Goal: Obtain resource: Download file/media

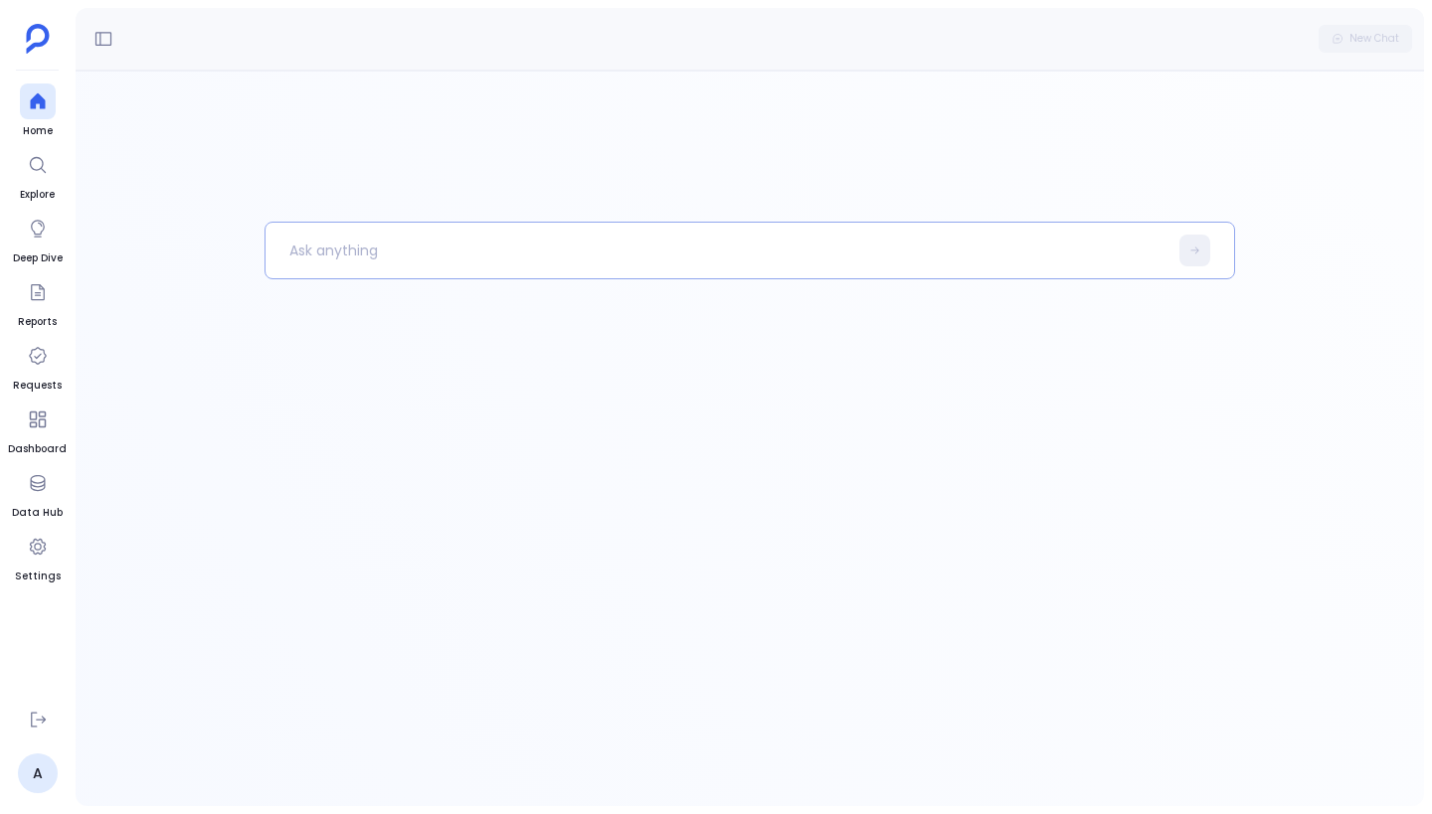
click at [803, 251] on p at bounding box center [716, 251] width 902 height 52
click at [373, 252] on p at bounding box center [716, 251] width 902 height 52
click at [709, 243] on p at bounding box center [716, 251] width 902 height 52
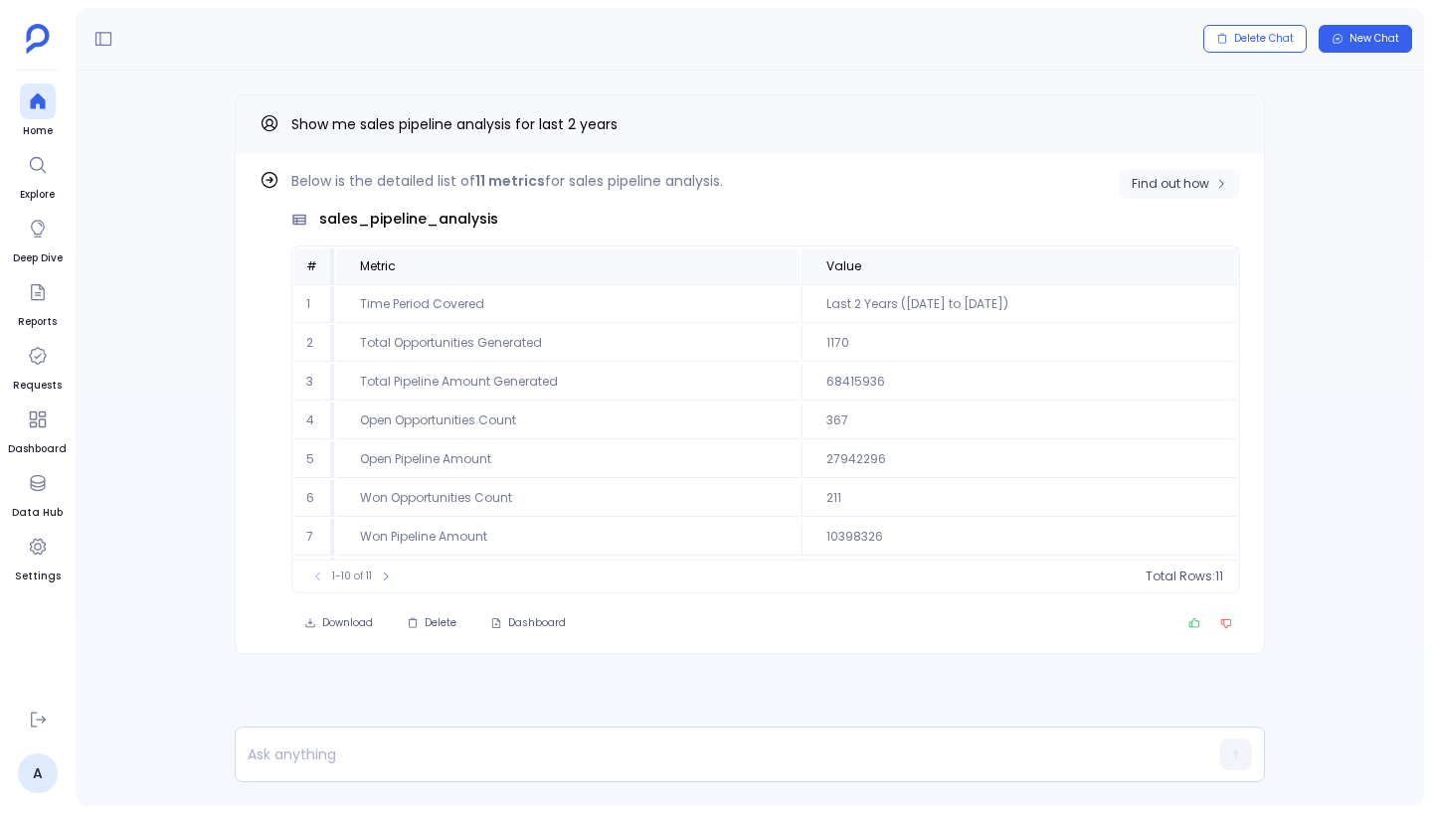
click at [1204, 186] on span "Find out how" at bounding box center [1170, 184] width 78 height 16
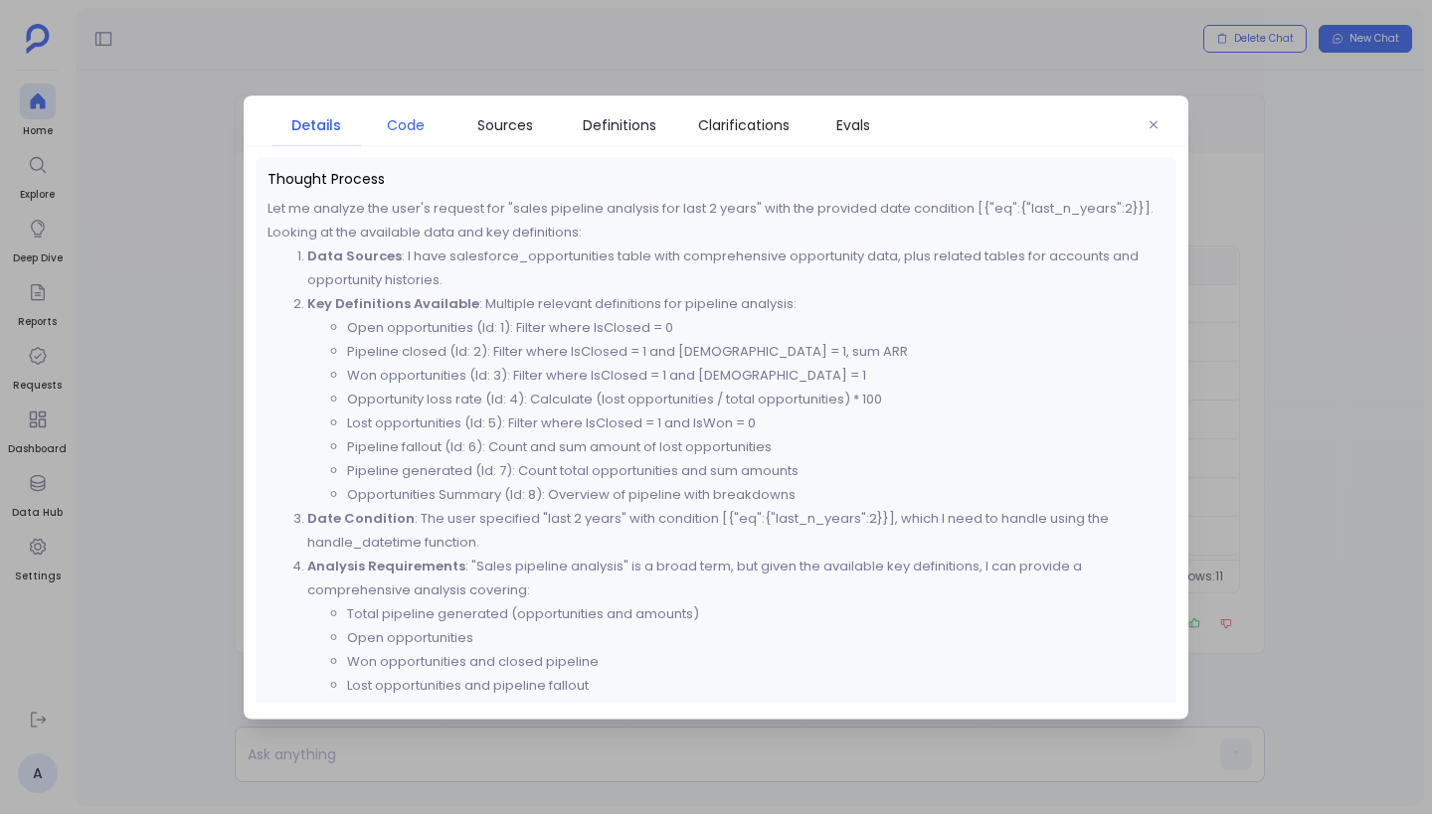
click at [419, 141] on link "Code" at bounding box center [405, 124] width 89 height 42
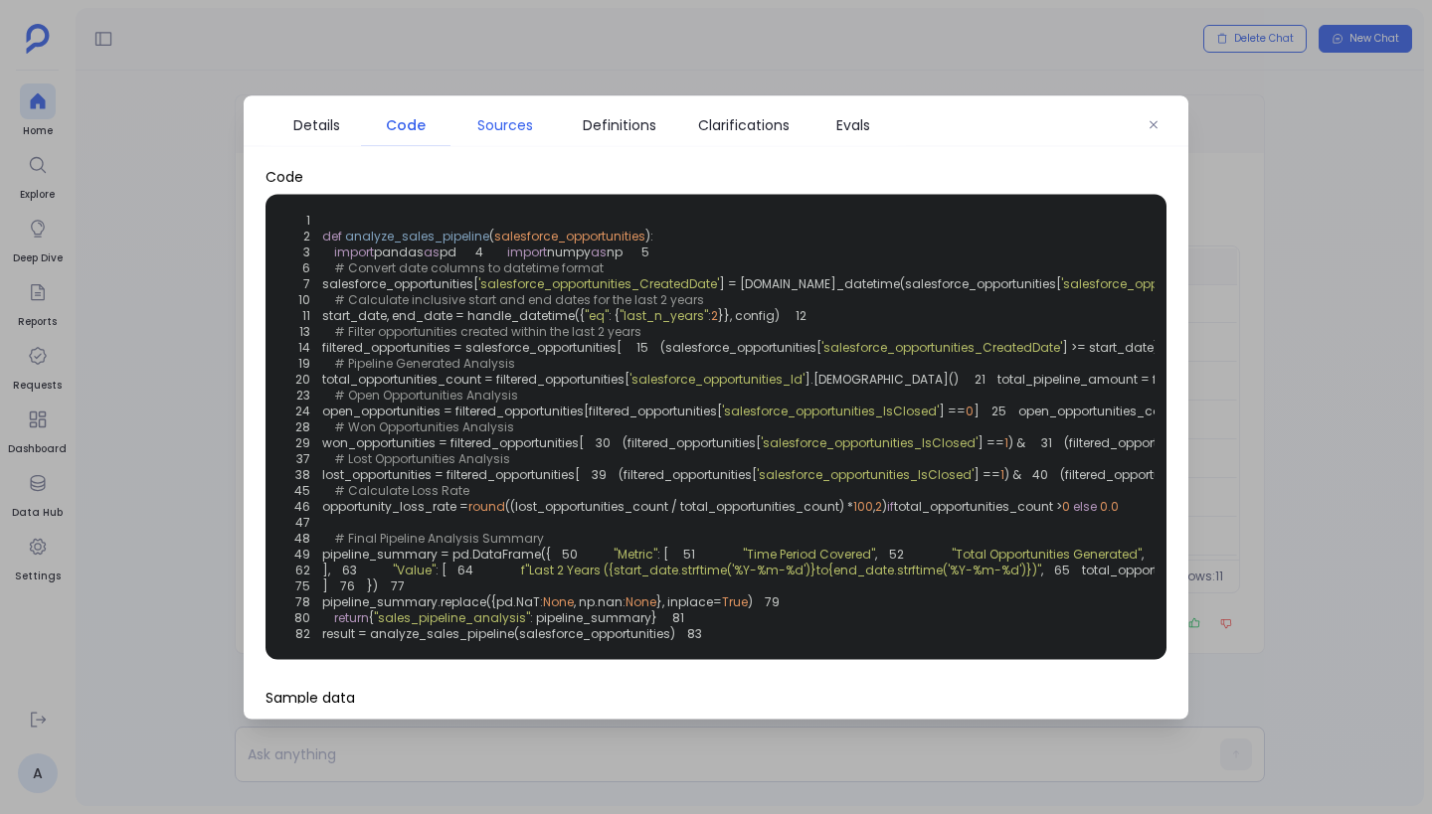
click at [508, 107] on link "Sources" at bounding box center [504, 124] width 109 height 42
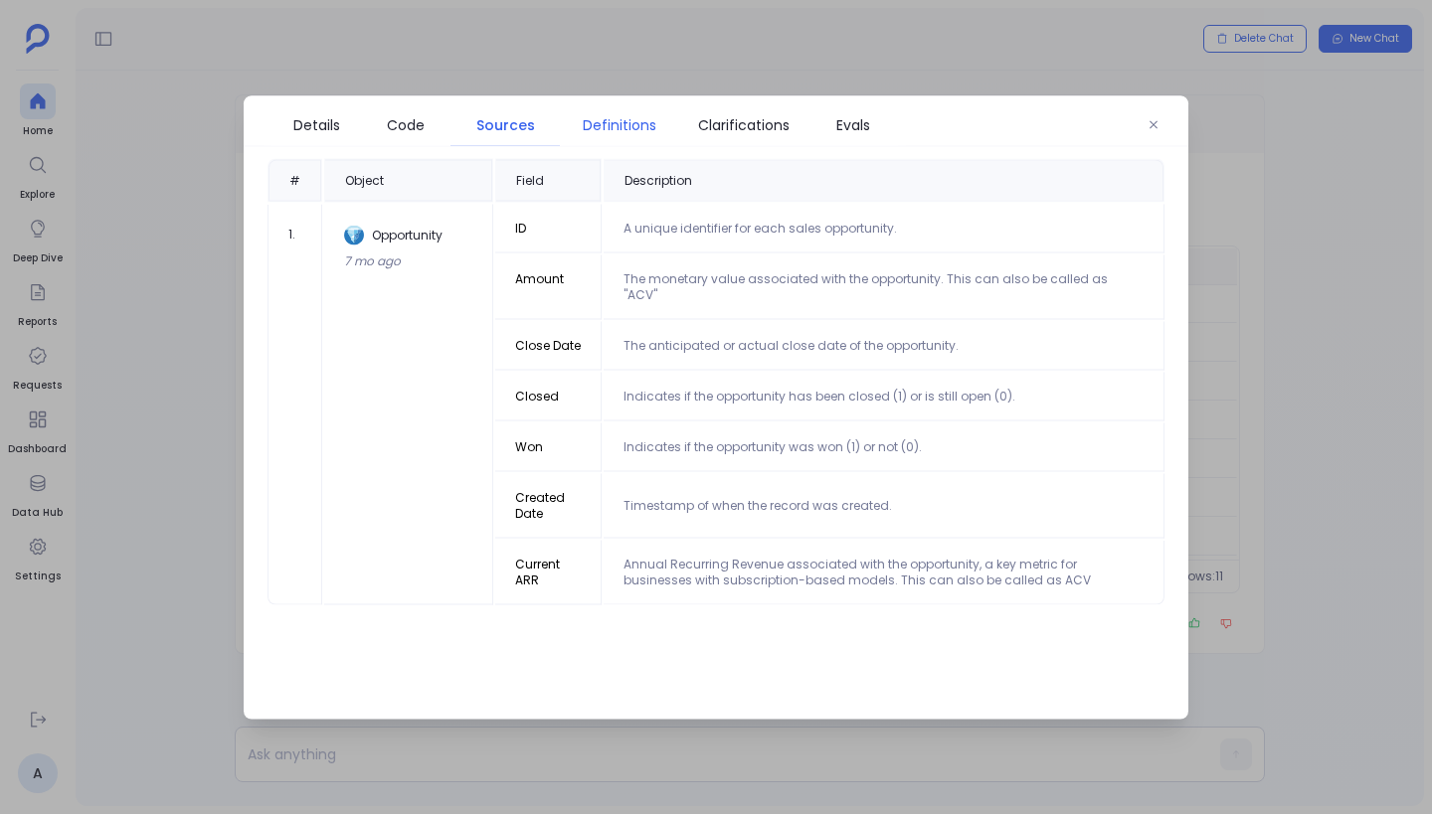
click at [624, 135] on link "Definitions" at bounding box center [619, 124] width 119 height 42
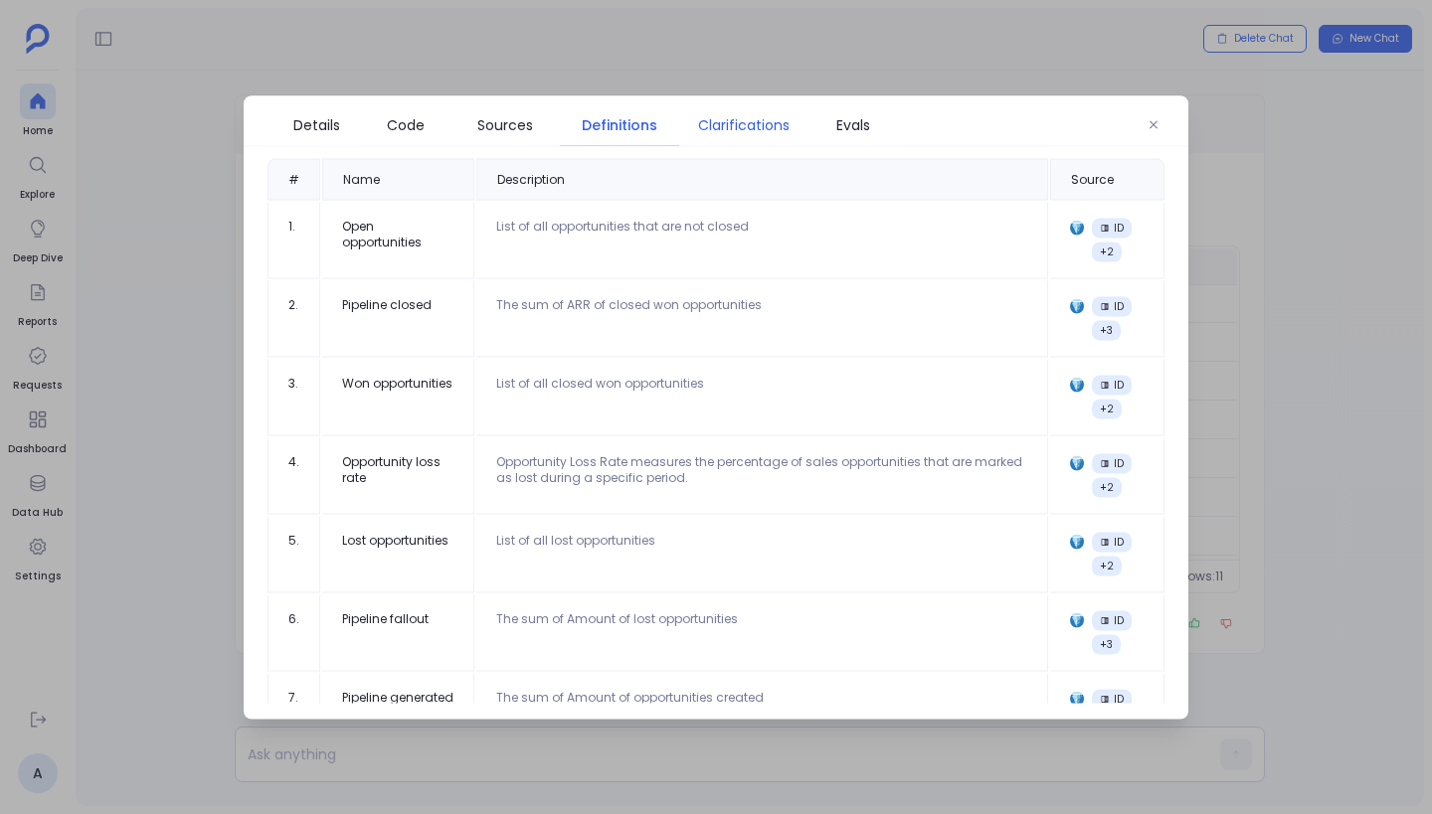
click at [740, 126] on span "Clarifications" at bounding box center [743, 124] width 91 height 22
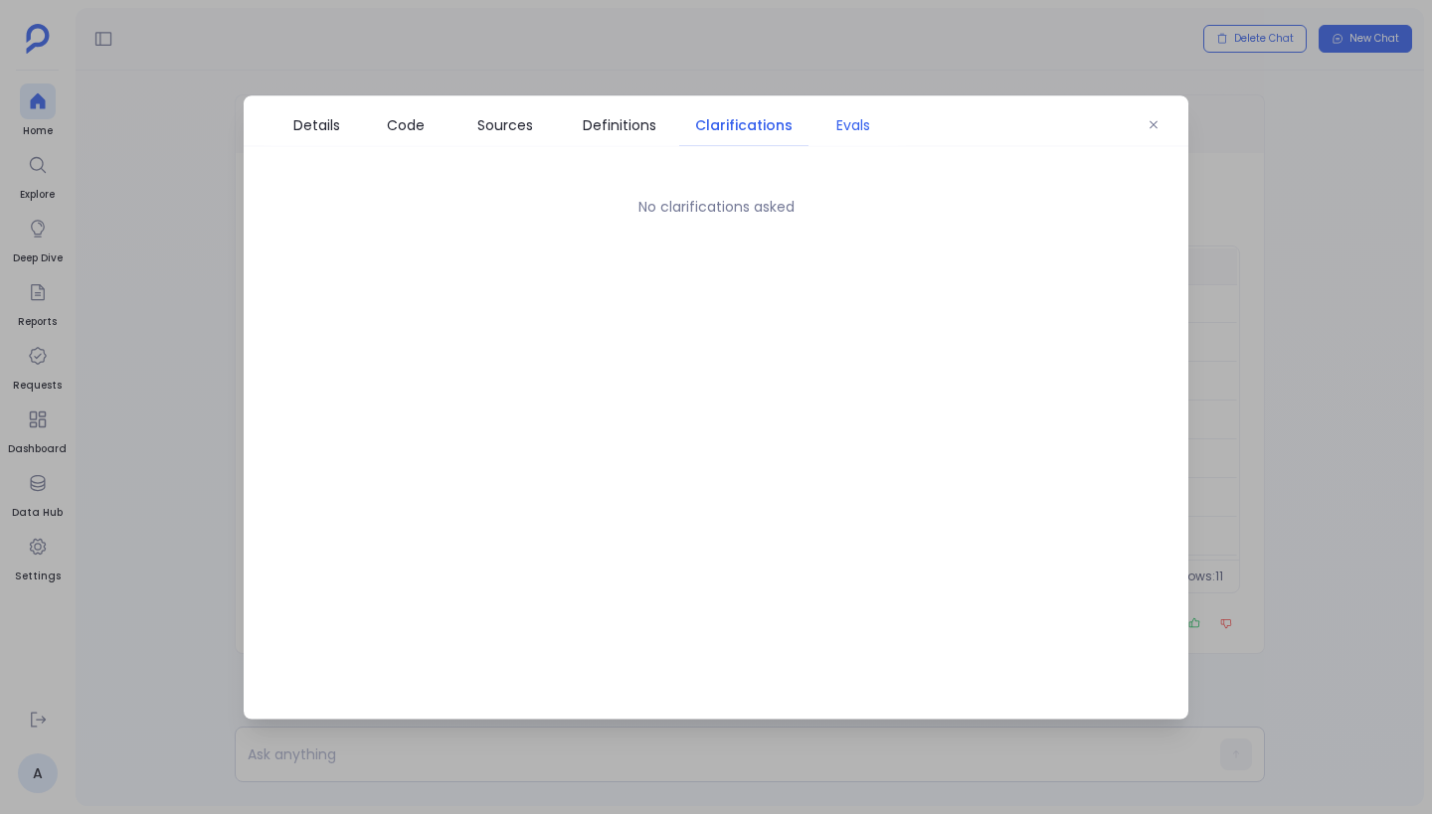
click at [856, 126] on span "Evals" at bounding box center [853, 124] width 34 height 22
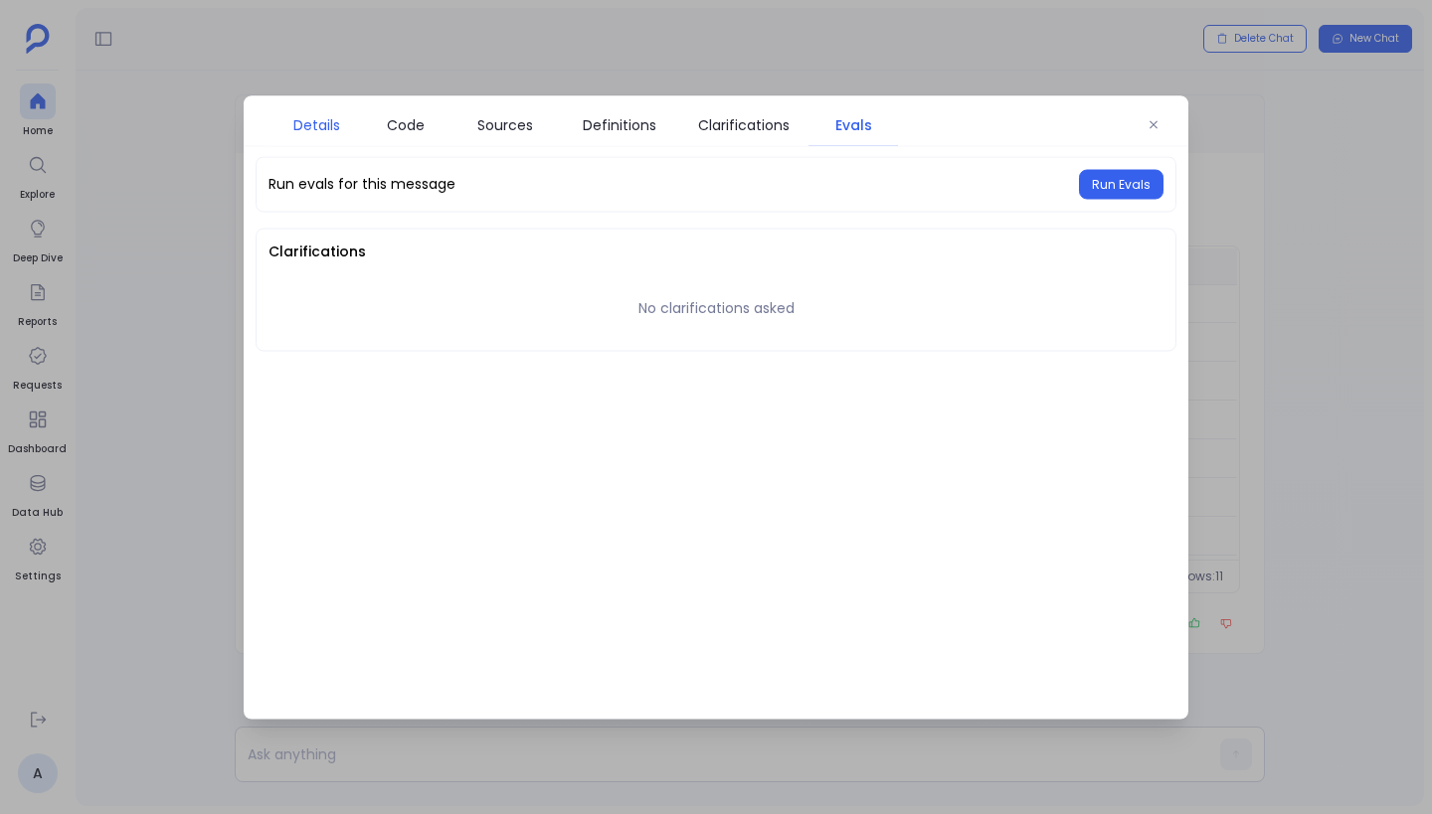
click at [316, 115] on span "Details" at bounding box center [316, 124] width 47 height 22
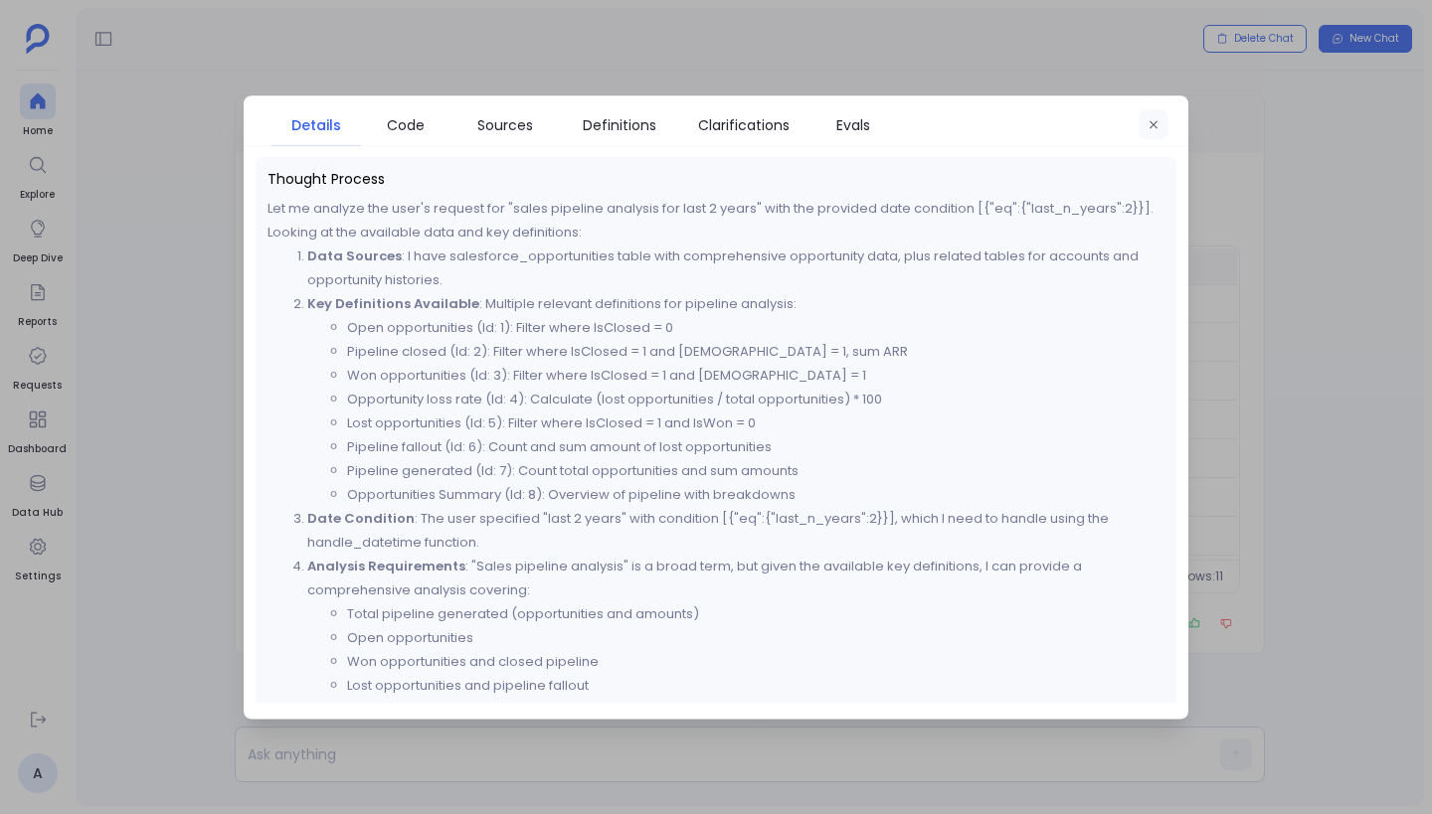
click at [1156, 126] on icon "button" at bounding box center [1153, 124] width 8 height 8
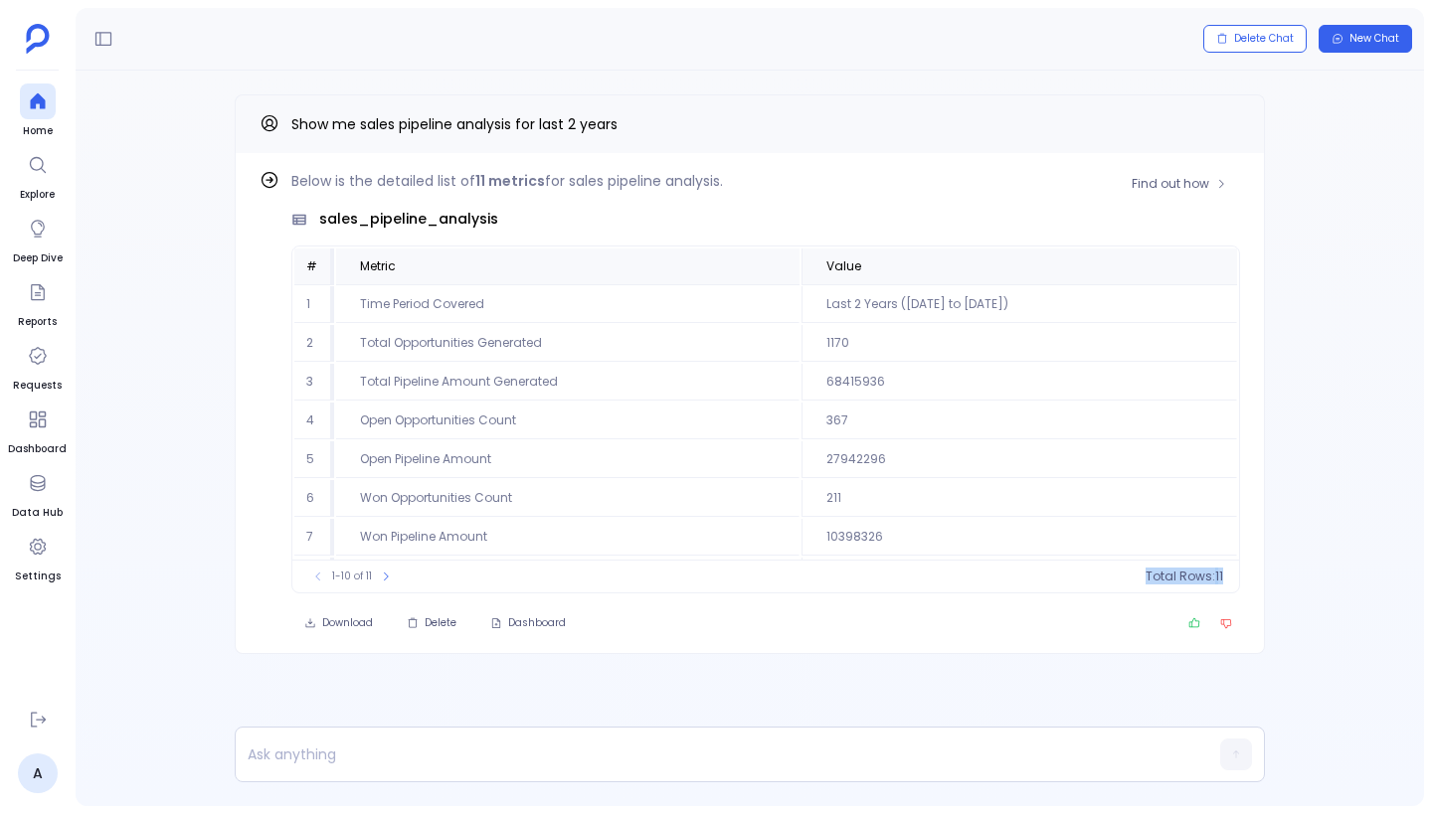
drag, startPoint x: 1148, startPoint y: 576, endPoint x: 1232, endPoint y: 579, distance: 83.6
click at [1232, 579] on span "Total Rows: 11" at bounding box center [1183, 577] width 97 height 20
drag, startPoint x: 320, startPoint y: 220, endPoint x: 546, endPoint y: 223, distance: 225.7
click at [546, 223] on div "sales_pipeline_analysis" at bounding box center [765, 219] width 948 height 21
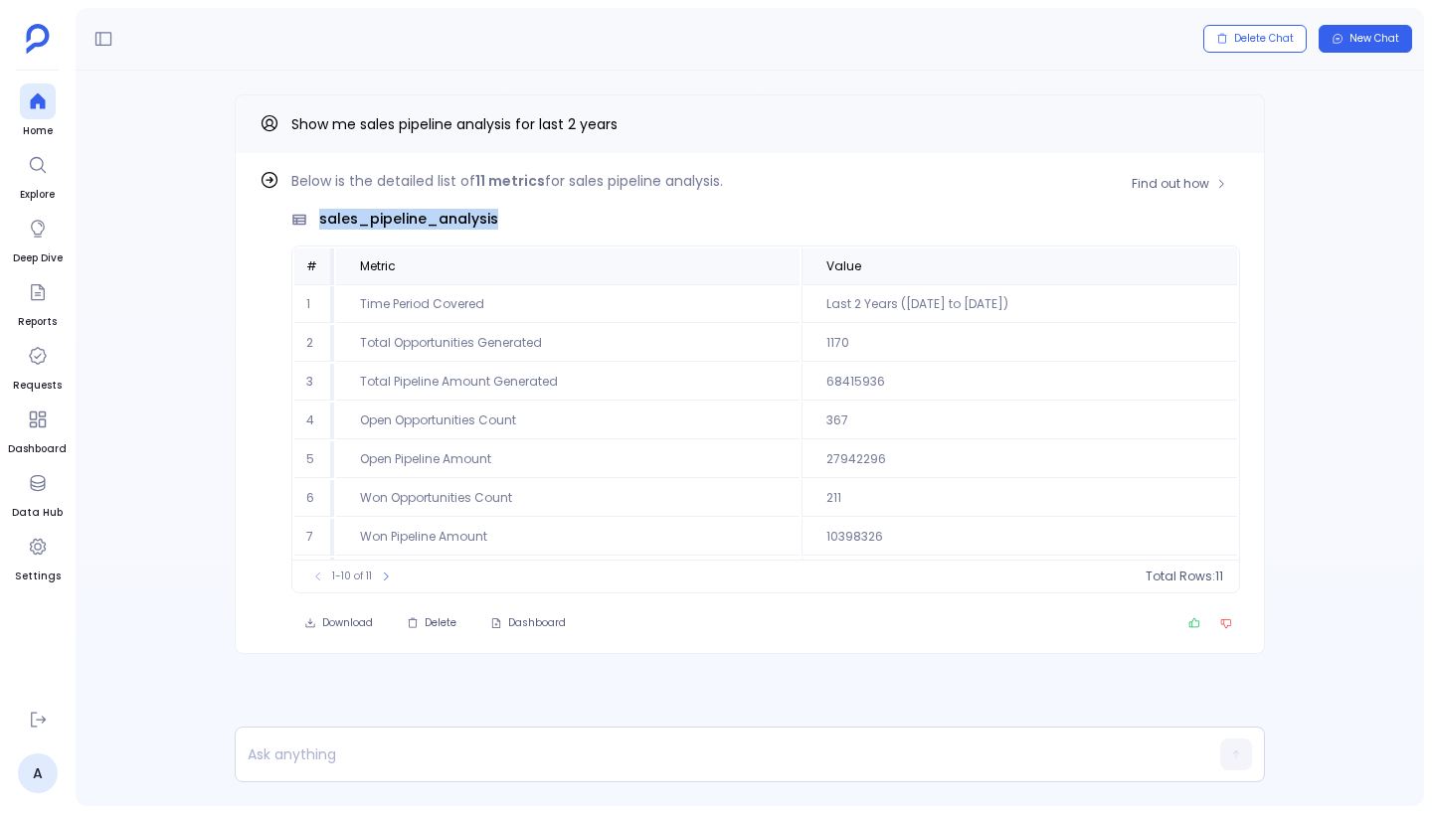
click at [423, 219] on span "sales_pipeline_analysis" at bounding box center [408, 219] width 179 height 21
click at [406, 124] on span "Show me sales pipeline analysis for last 2 years" at bounding box center [454, 124] width 326 height 20
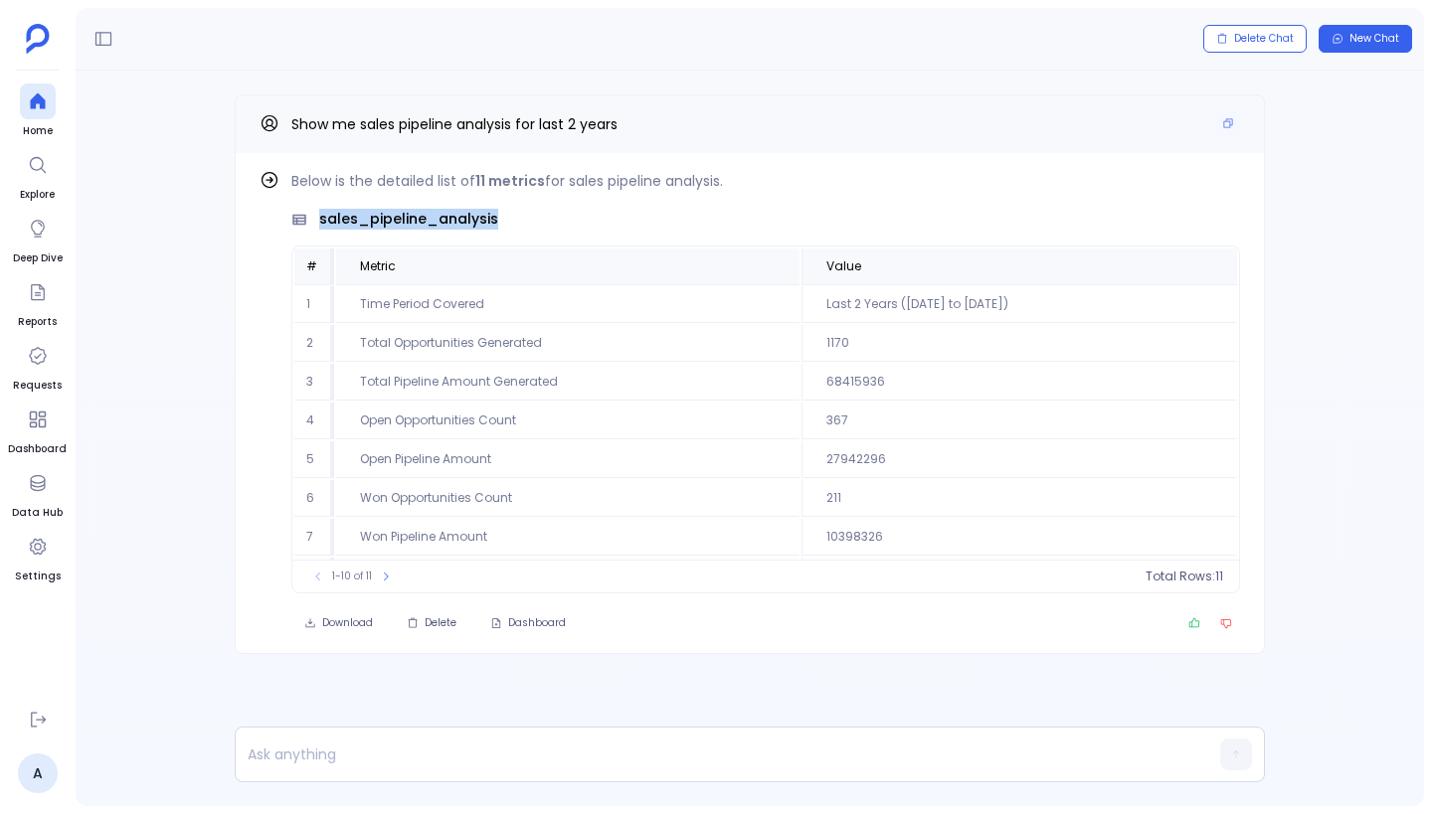
click at [406, 124] on span "Show me sales pipeline analysis for last 2 years" at bounding box center [454, 124] width 326 height 20
click at [485, 177] on strong "11 metrics" at bounding box center [510, 181] width 70 height 20
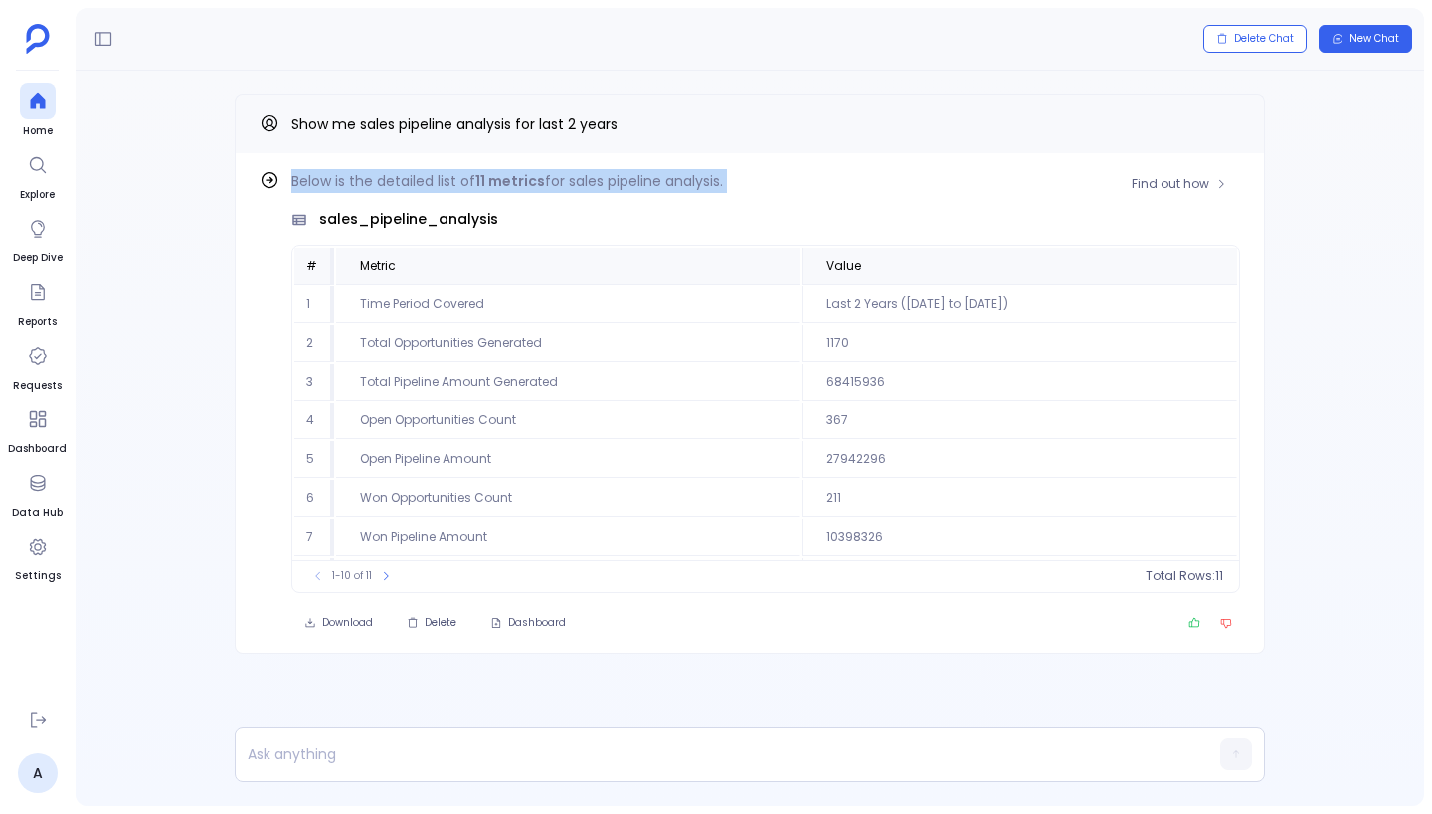
click at [485, 177] on strong "11 metrics" at bounding box center [510, 181] width 70 height 20
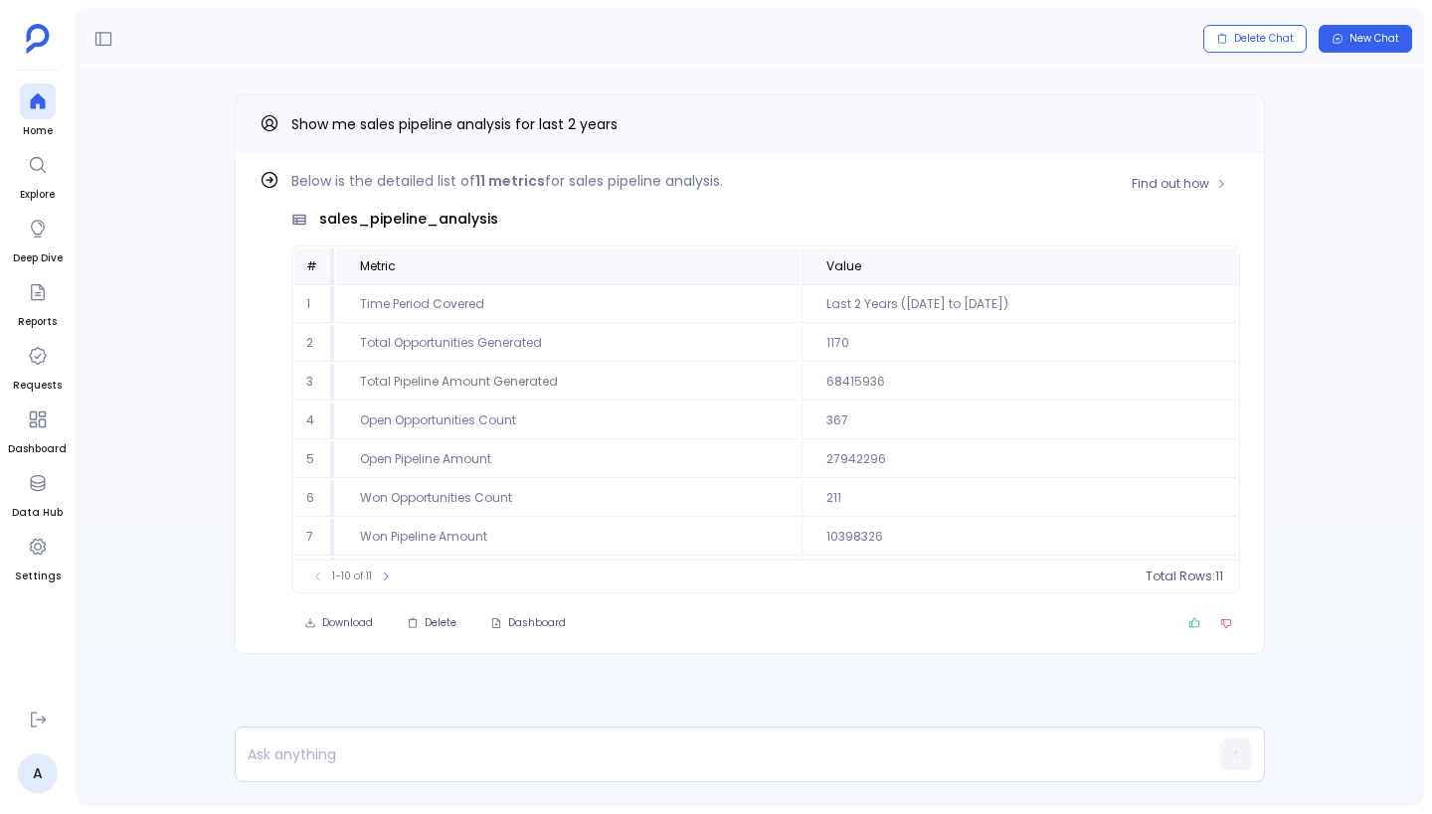
click at [471, 222] on span "sales_pipeline_analysis" at bounding box center [408, 219] width 179 height 21
click at [528, 222] on div "sales_pipeline_analysis" at bounding box center [765, 219] width 948 height 21
click at [399, 745] on p at bounding box center [711, 755] width 951 height 28
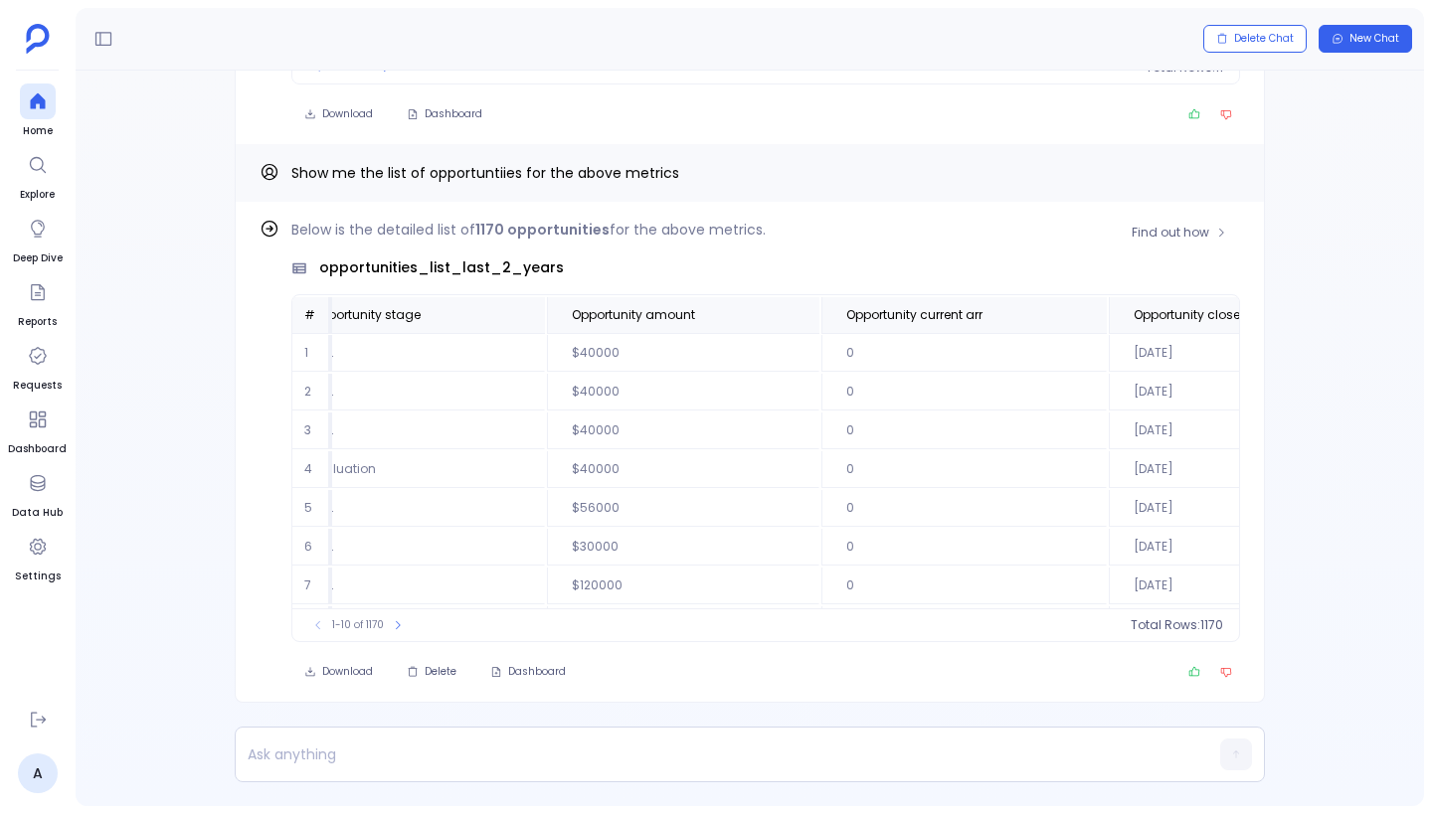
scroll to position [0, 176]
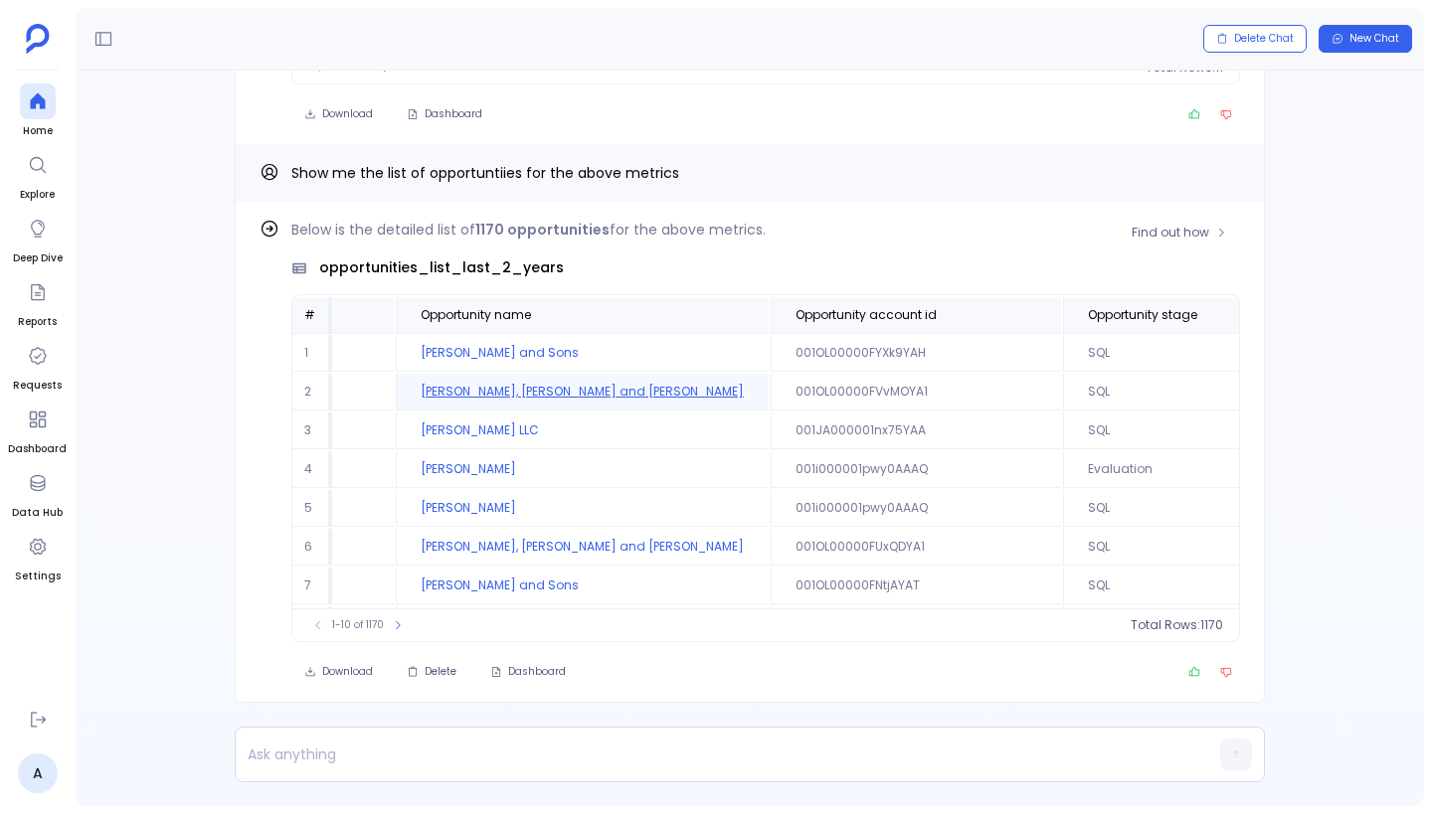
click at [564, 386] on td "[PERSON_NAME], [PERSON_NAME] and [PERSON_NAME]" at bounding box center [582, 392] width 373 height 37
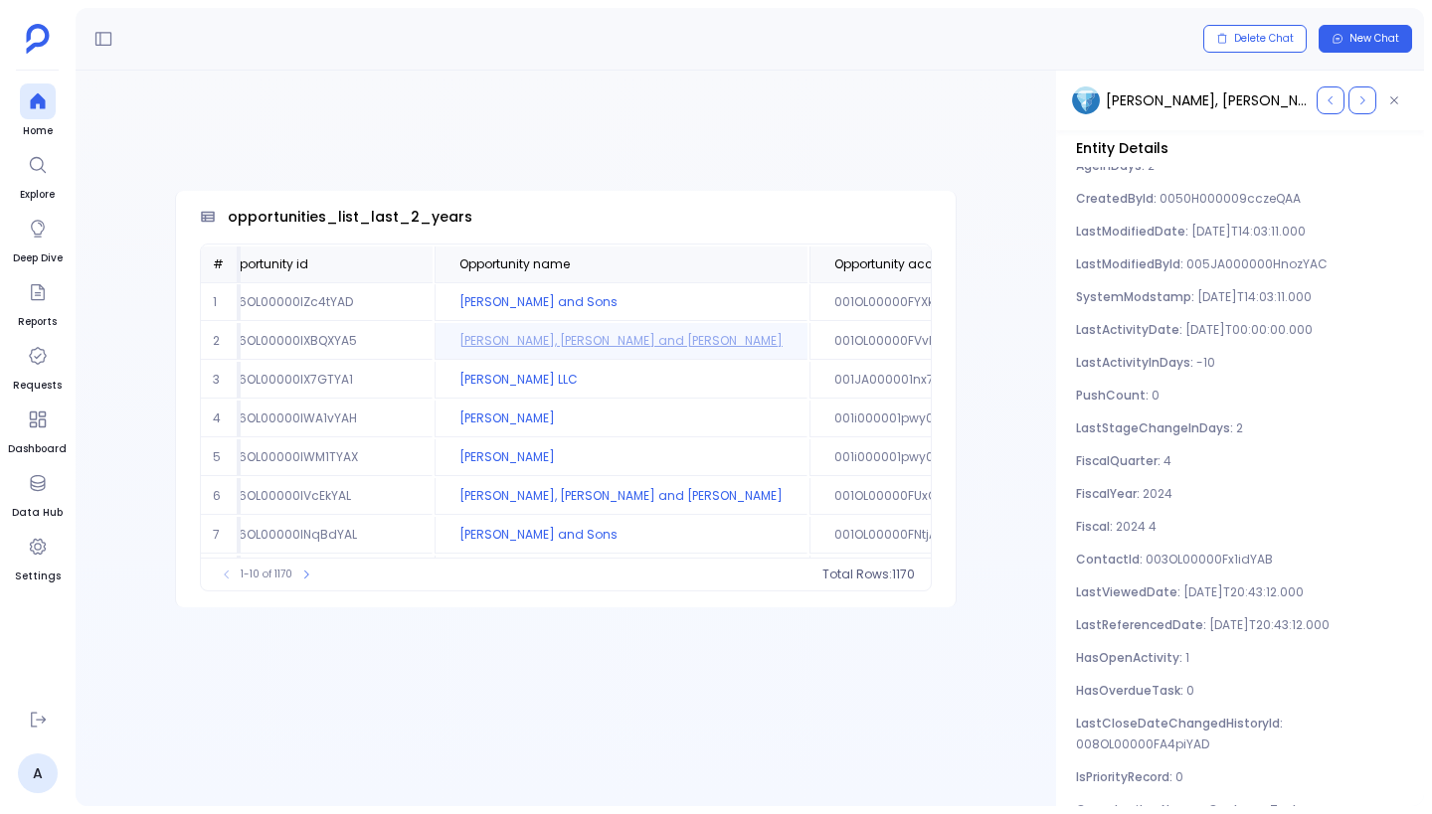
scroll to position [0, 0]
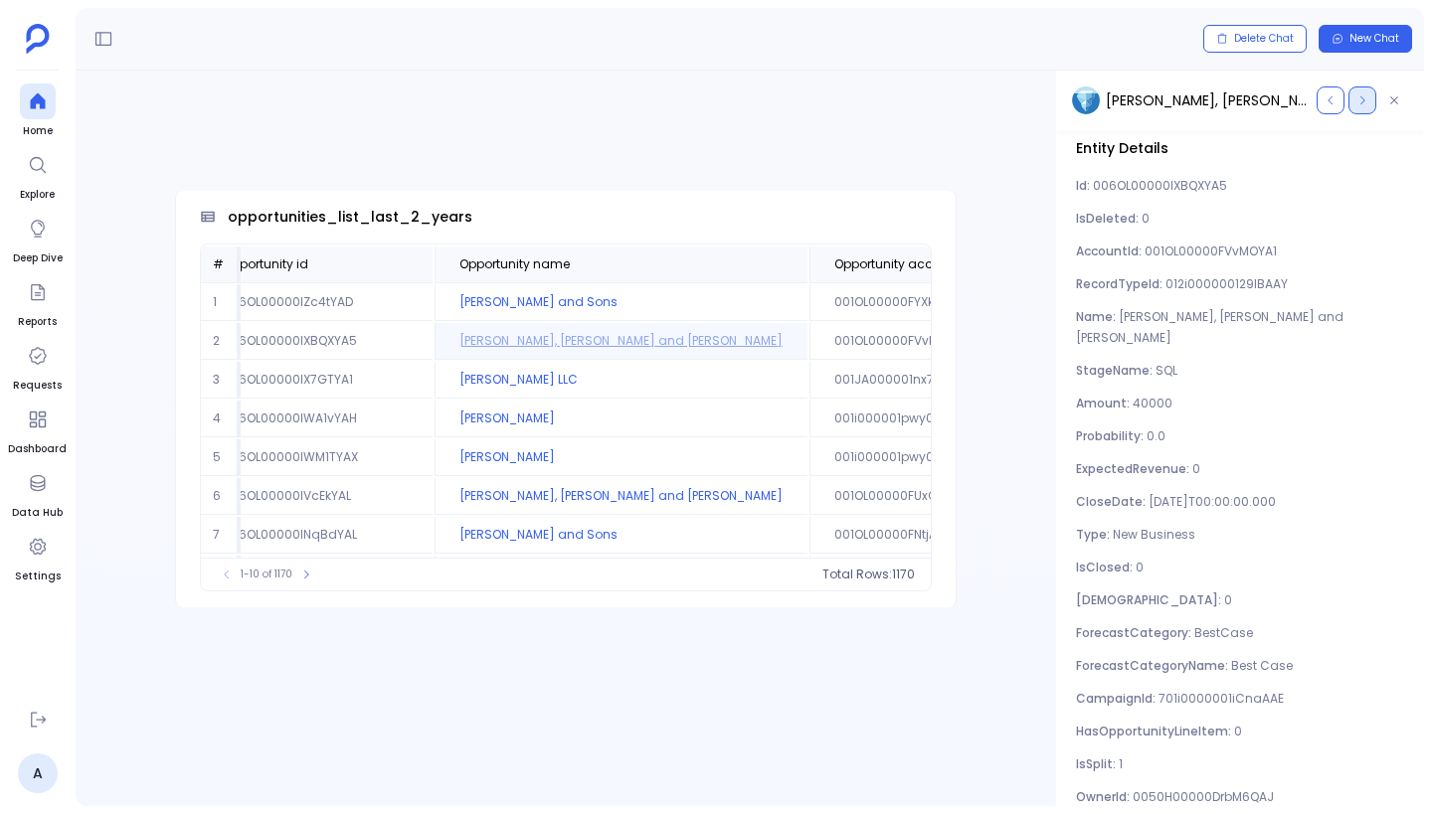
click at [1363, 100] on icon "button" at bounding box center [1362, 100] width 5 height 8
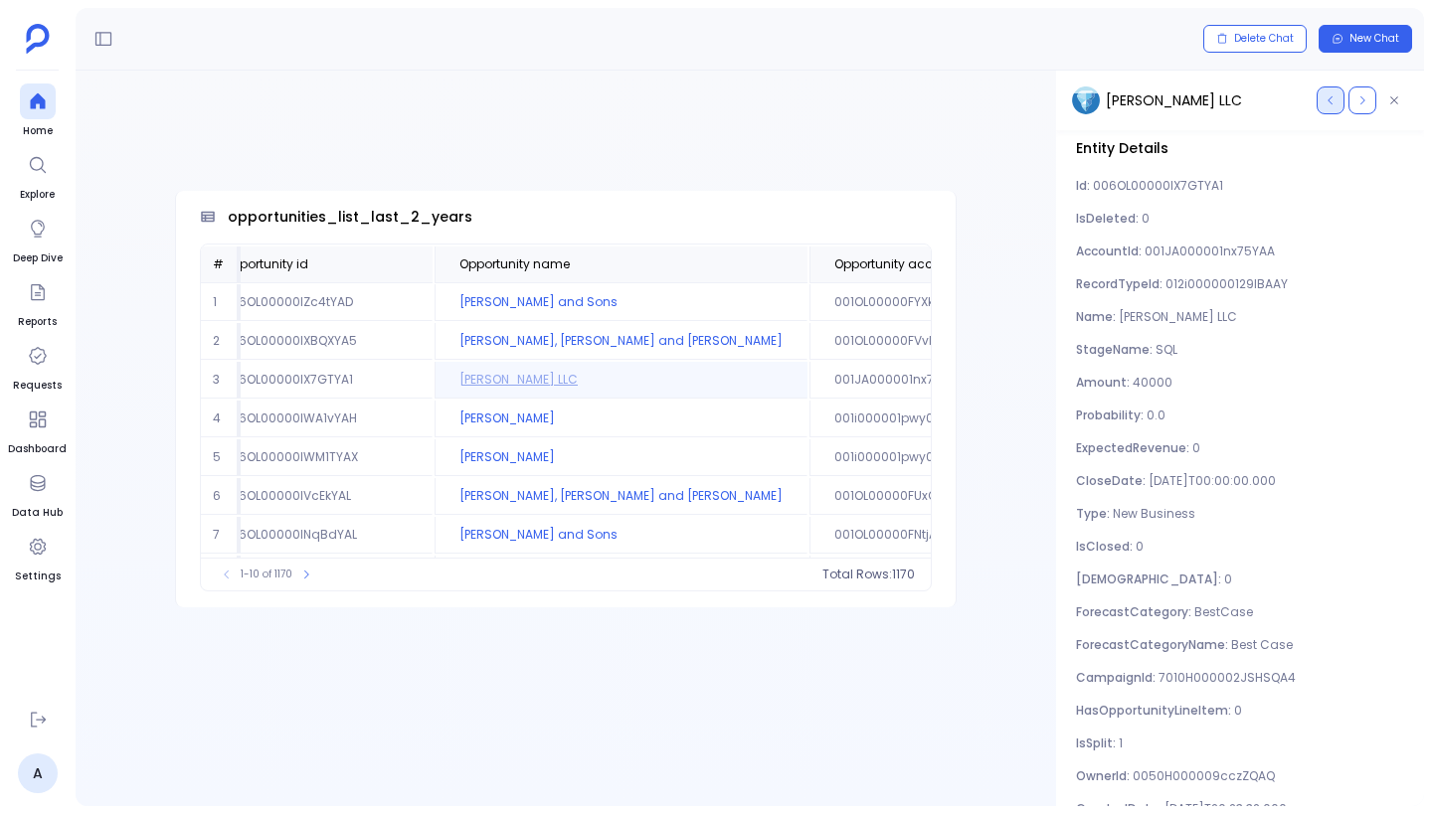
click at [1326, 106] on button "button" at bounding box center [1330, 100] width 28 height 28
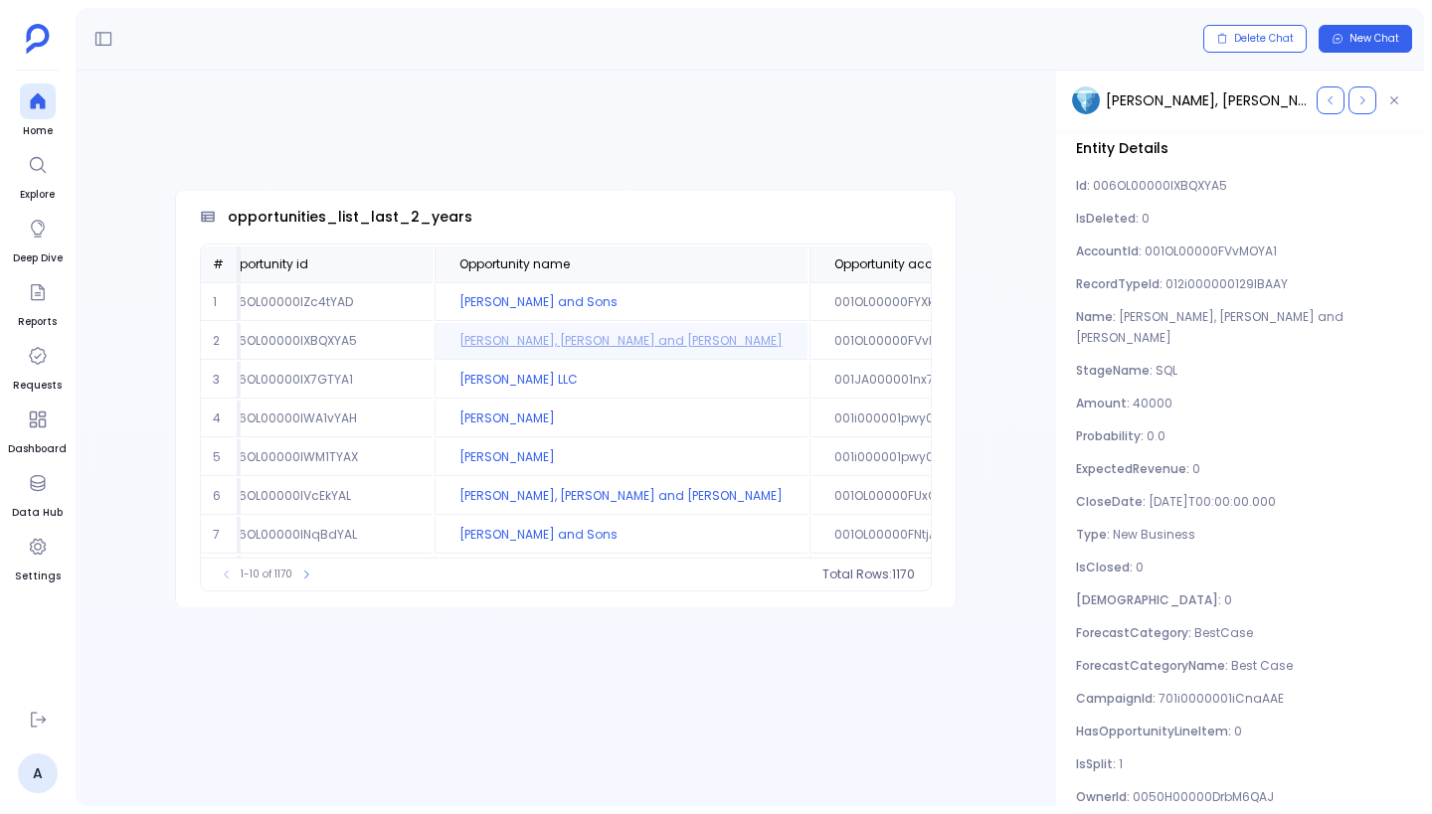
click at [1258, 97] on span "[PERSON_NAME], [PERSON_NAME] and [PERSON_NAME]" at bounding box center [1207, 100] width 203 height 21
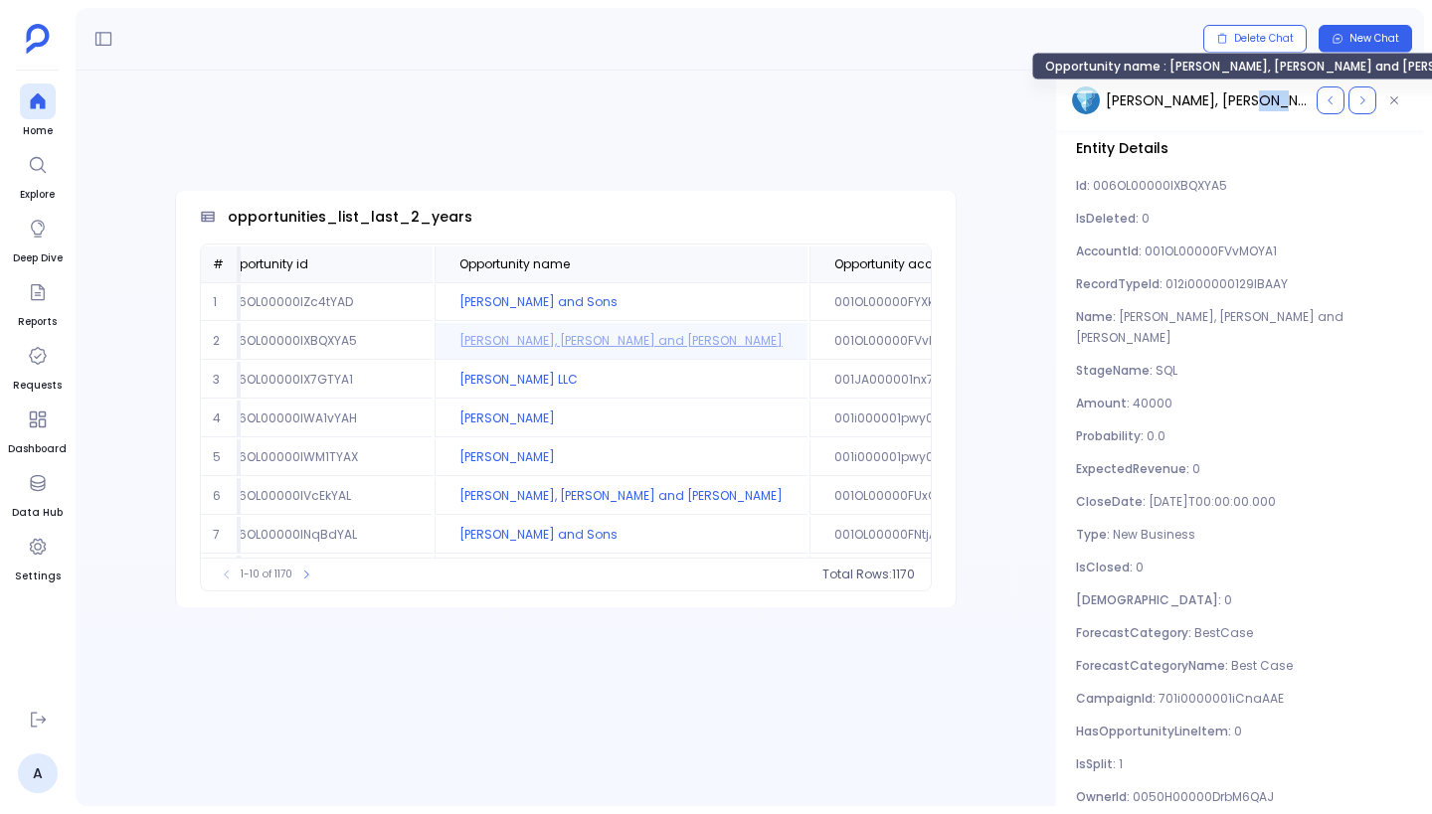
click at [1258, 97] on span "[PERSON_NAME], [PERSON_NAME] and [PERSON_NAME]" at bounding box center [1207, 100] width 203 height 21
click at [1164, 109] on span "[PERSON_NAME], [PERSON_NAME] and [PERSON_NAME]" at bounding box center [1207, 100] width 203 height 21
click at [1164, 108] on span "[PERSON_NAME], [PERSON_NAME] and [PERSON_NAME]" at bounding box center [1207, 100] width 203 height 21
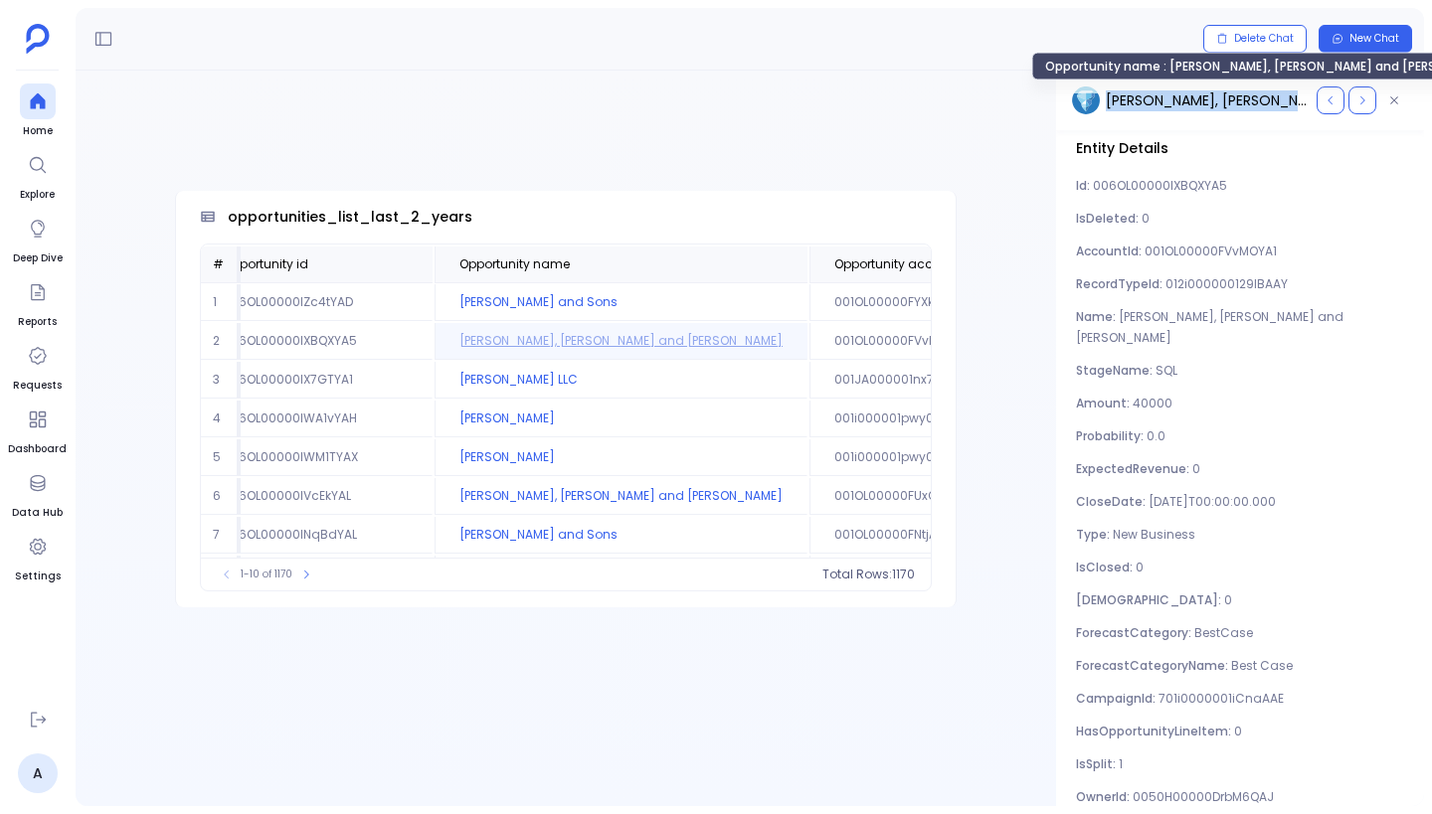
click at [1183, 108] on span "[PERSON_NAME], [PERSON_NAME] and [PERSON_NAME]" at bounding box center [1207, 100] width 203 height 21
click at [1200, 92] on span "[PERSON_NAME], [PERSON_NAME] and [PERSON_NAME]" at bounding box center [1207, 100] width 203 height 21
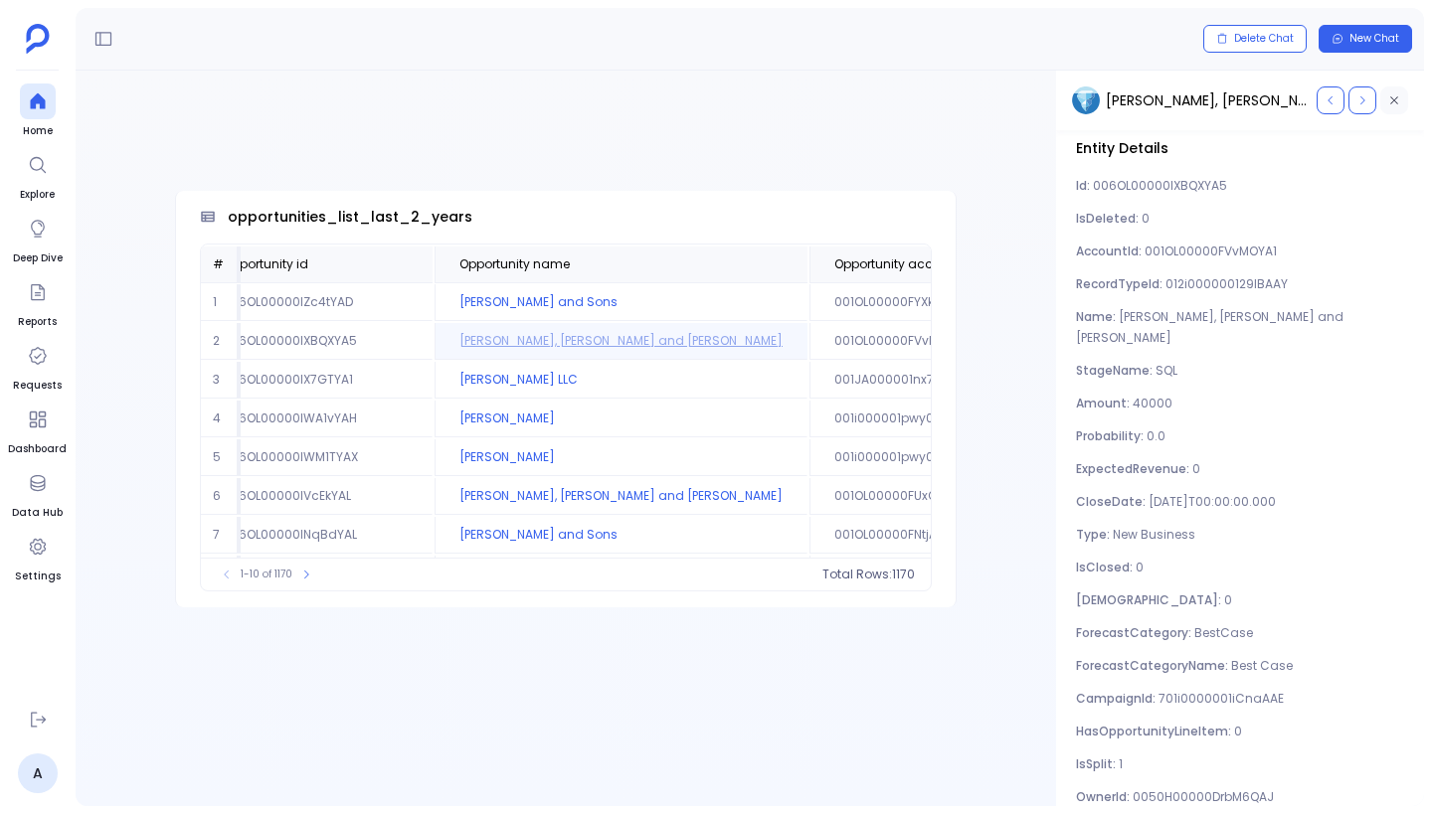
click at [1391, 96] on icon "button" at bounding box center [1394, 100] width 12 height 12
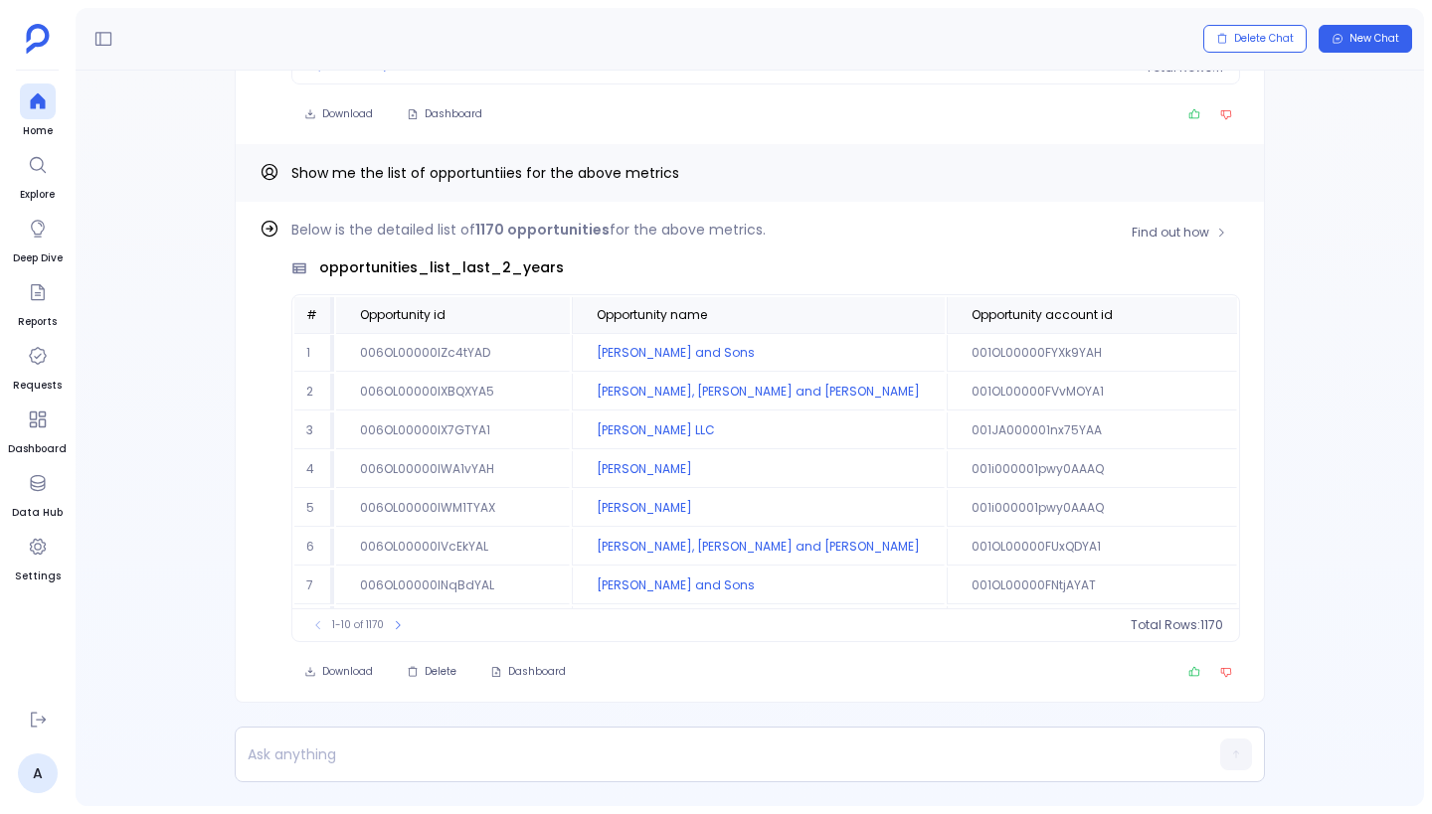
click at [573, 227] on strong "1170 opportunities" at bounding box center [542, 230] width 134 height 20
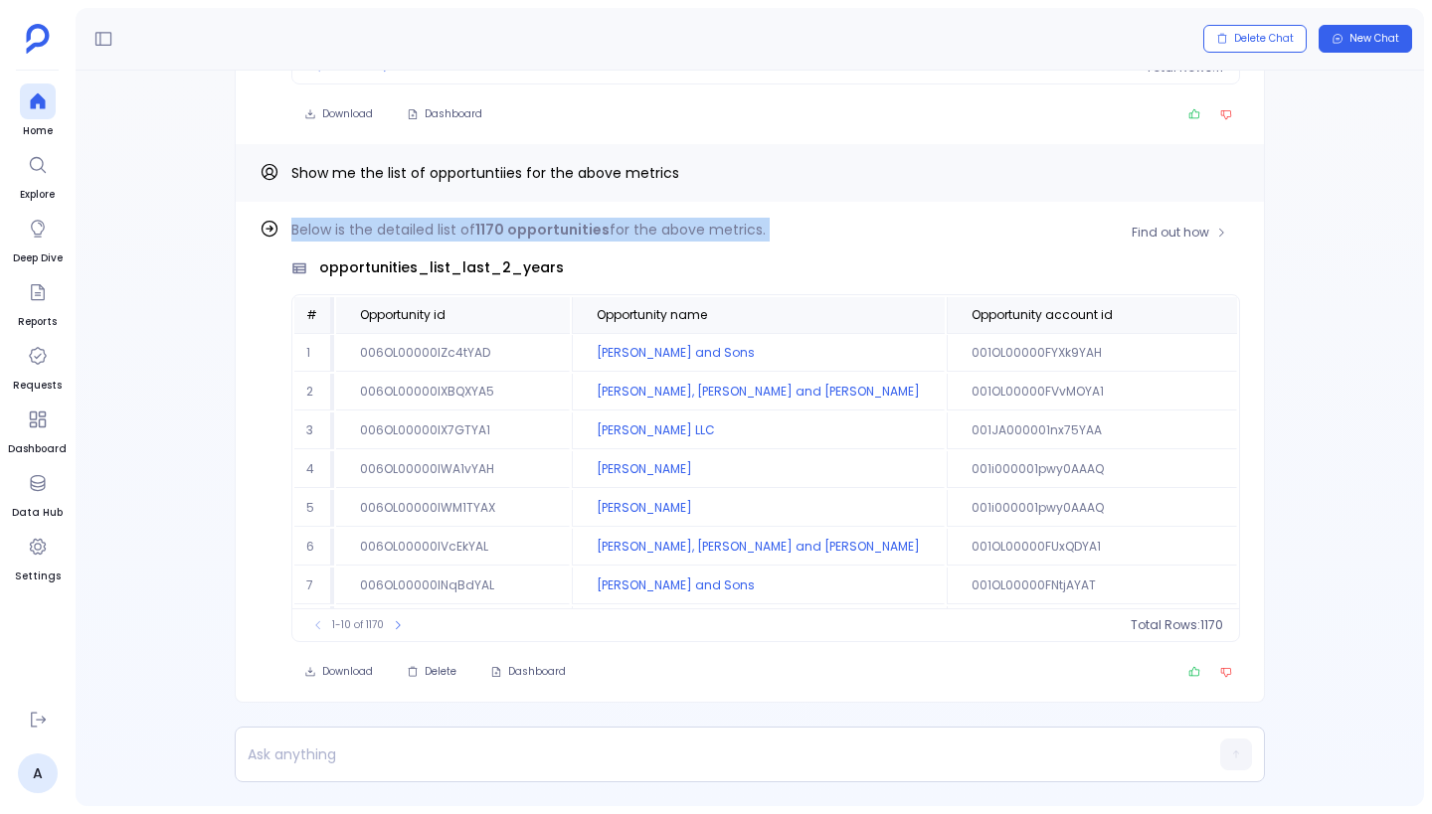
click at [573, 227] on strong "1170 opportunities" at bounding box center [542, 230] width 134 height 20
click at [793, 231] on p "Below is the detailed list of 1170 opportunities for the above metrics." at bounding box center [765, 230] width 948 height 24
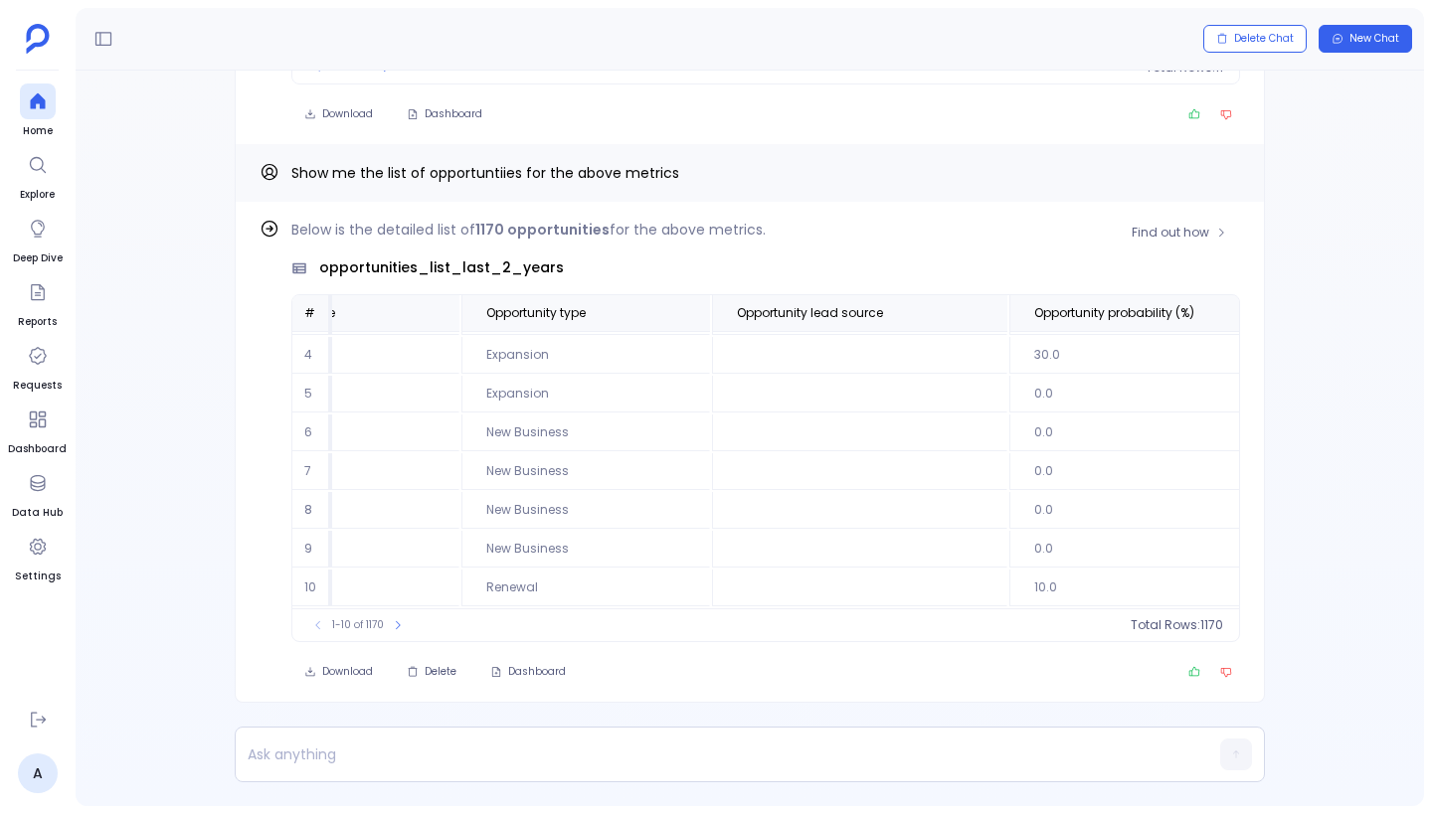
scroll to position [119, 2192]
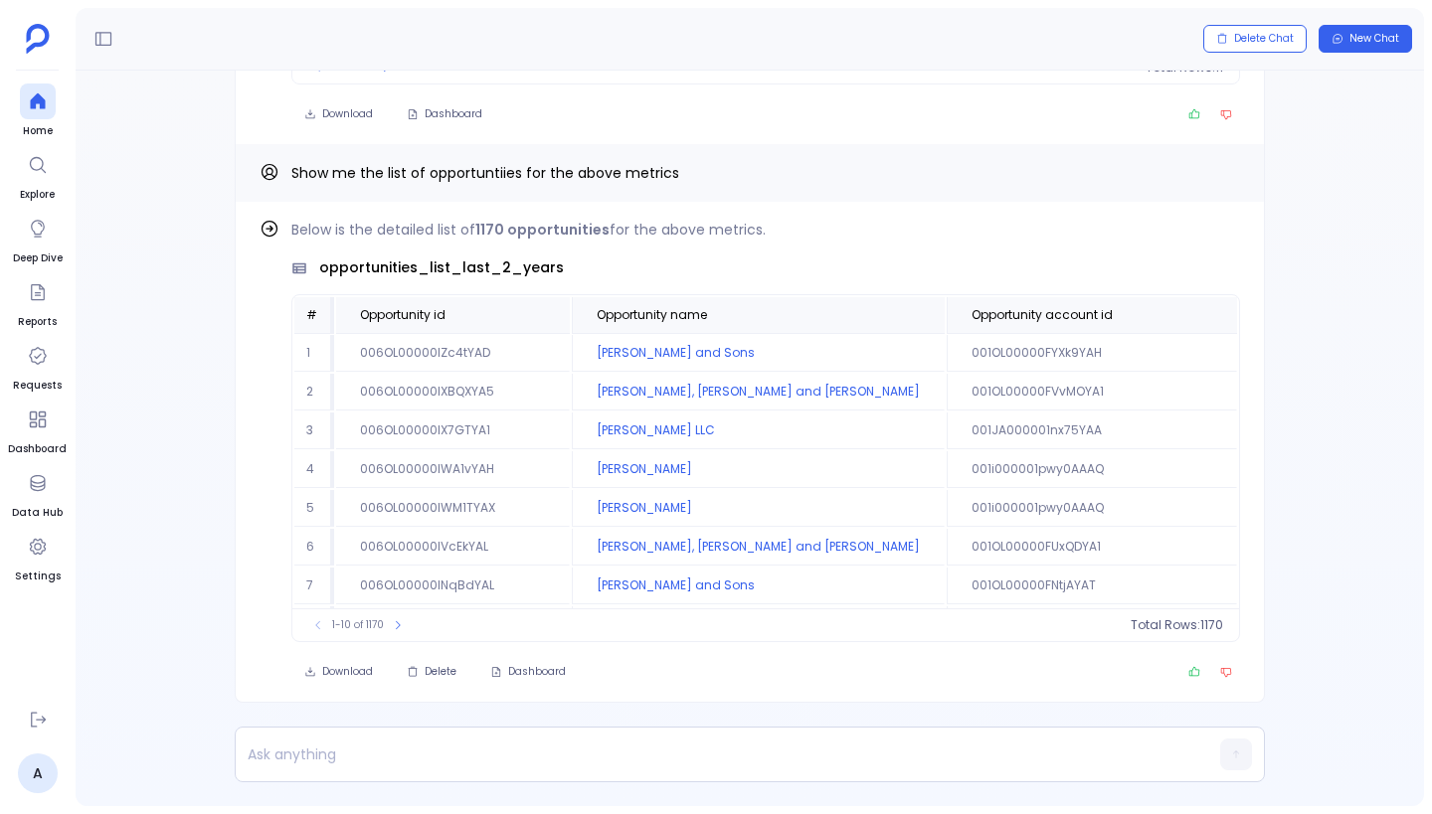
click at [230, 418] on div "Find out how Below is the detailed list of 1170 opportunities for the above met…" at bounding box center [750, 439] width 1348 height 736
click at [360, 699] on div "Find out how Below is the detailed list of 1170 opportunities for the above met…" at bounding box center [750, 452] width 1030 height 501
click at [360, 678] on span "Download" at bounding box center [347, 672] width 51 height 14
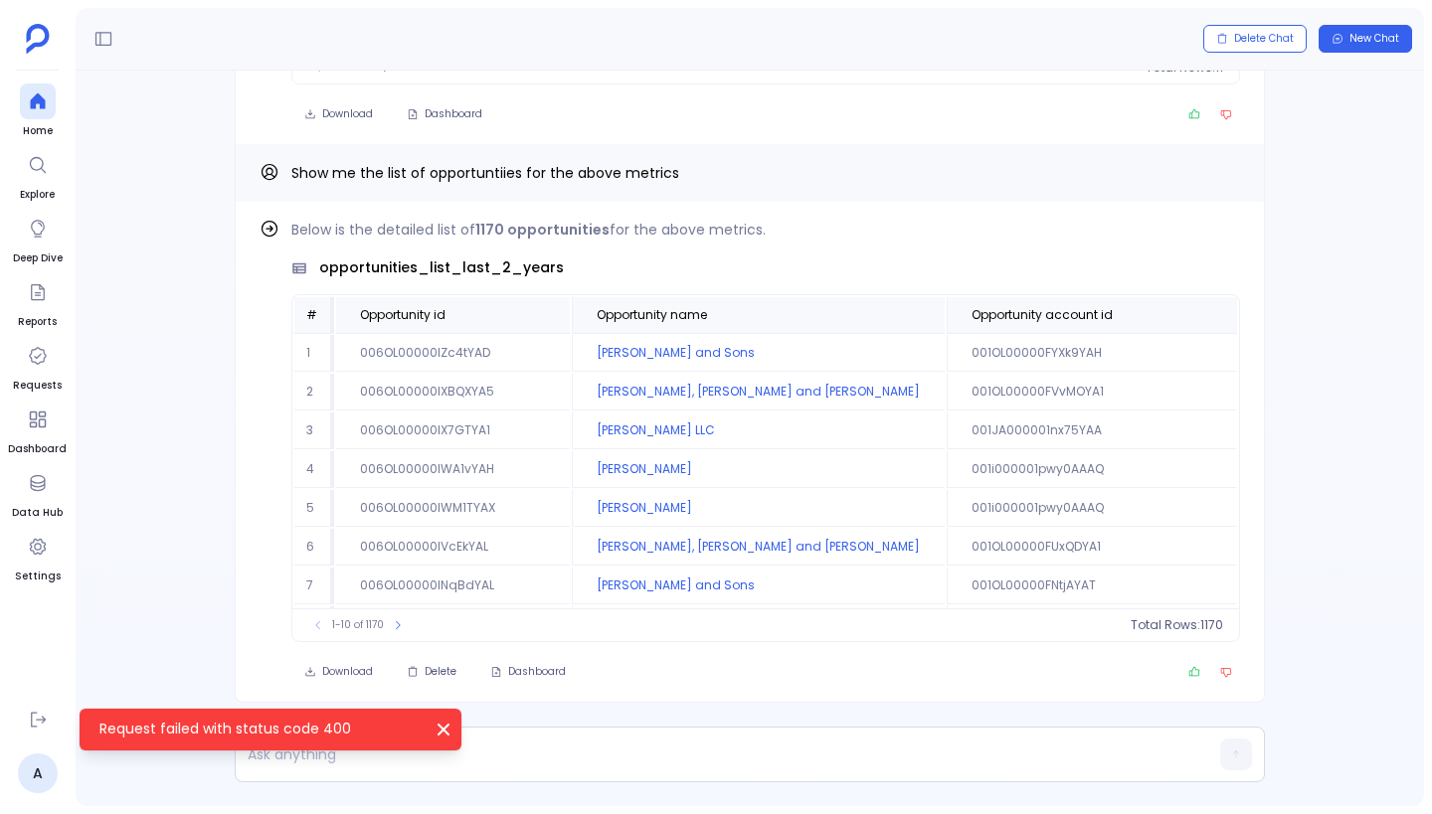
click at [451, 730] on icon "Request failed with status code 400" at bounding box center [443, 730] width 20 height 20
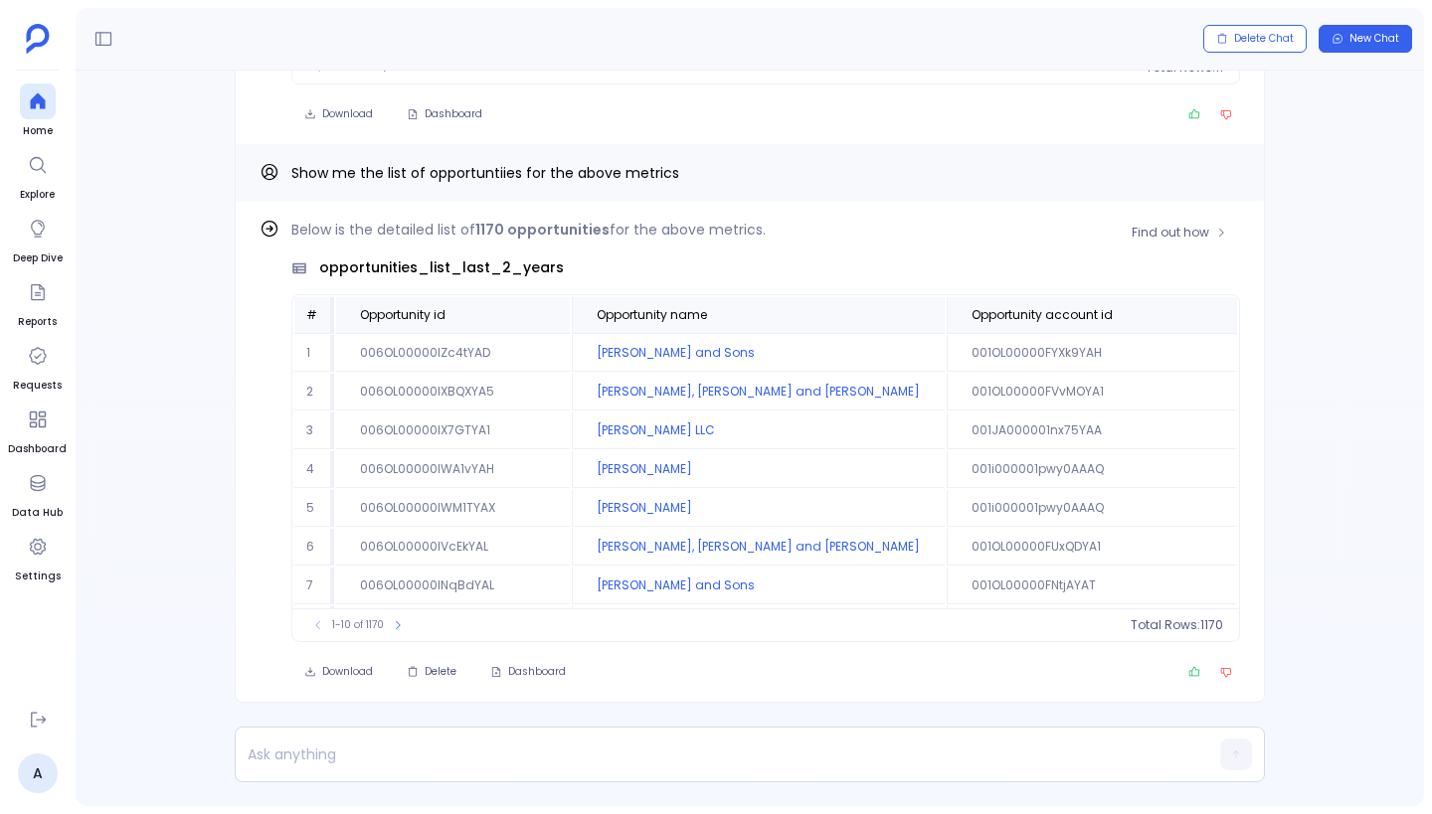
click at [262, 665] on div "Below is the detailed list of 1170 opportunities for the above metrics. opportu…" at bounding box center [749, 452] width 980 height 468
click at [330, 666] on span "Download" at bounding box center [347, 672] width 51 height 14
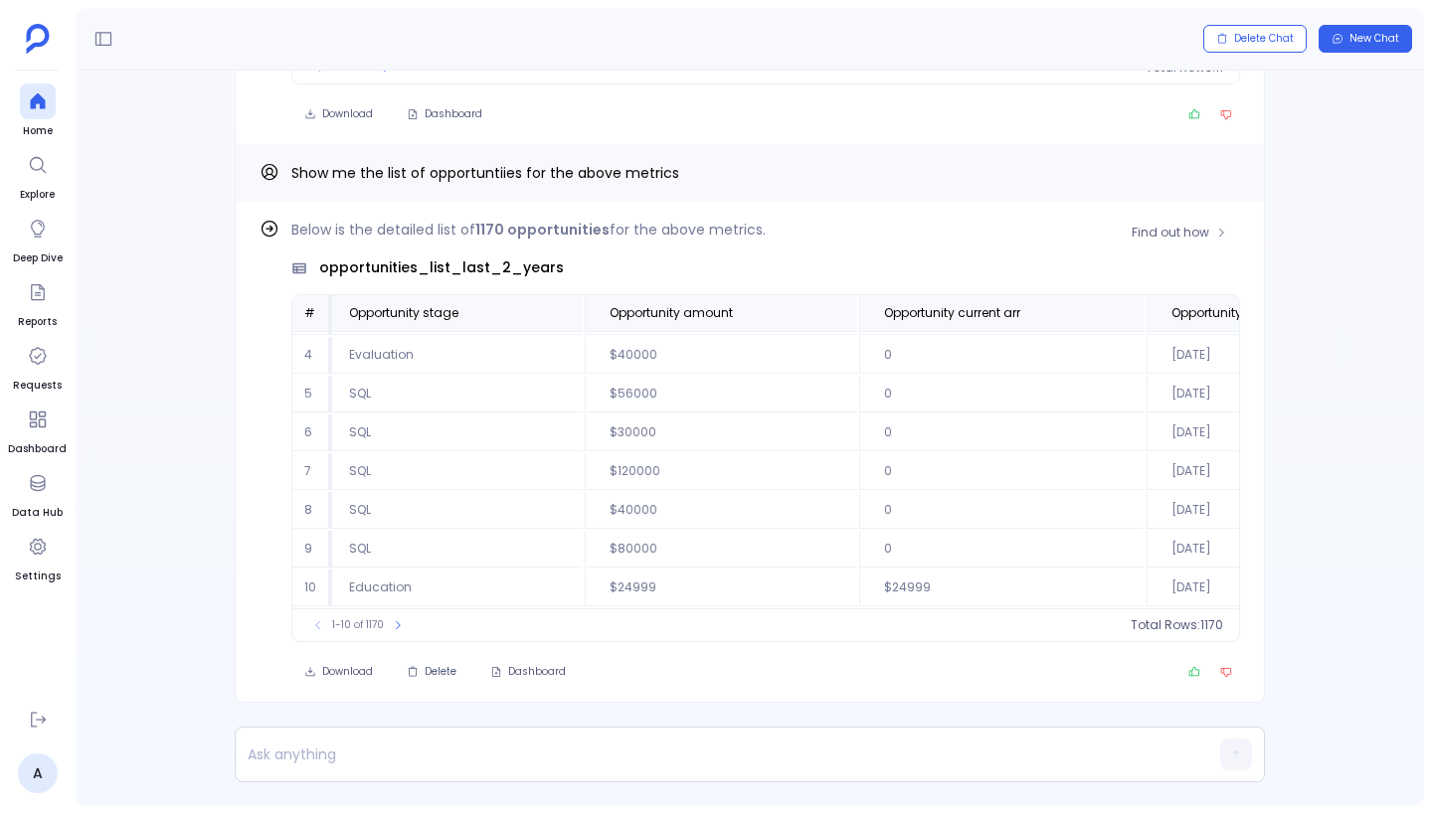
scroll to position [119, 427]
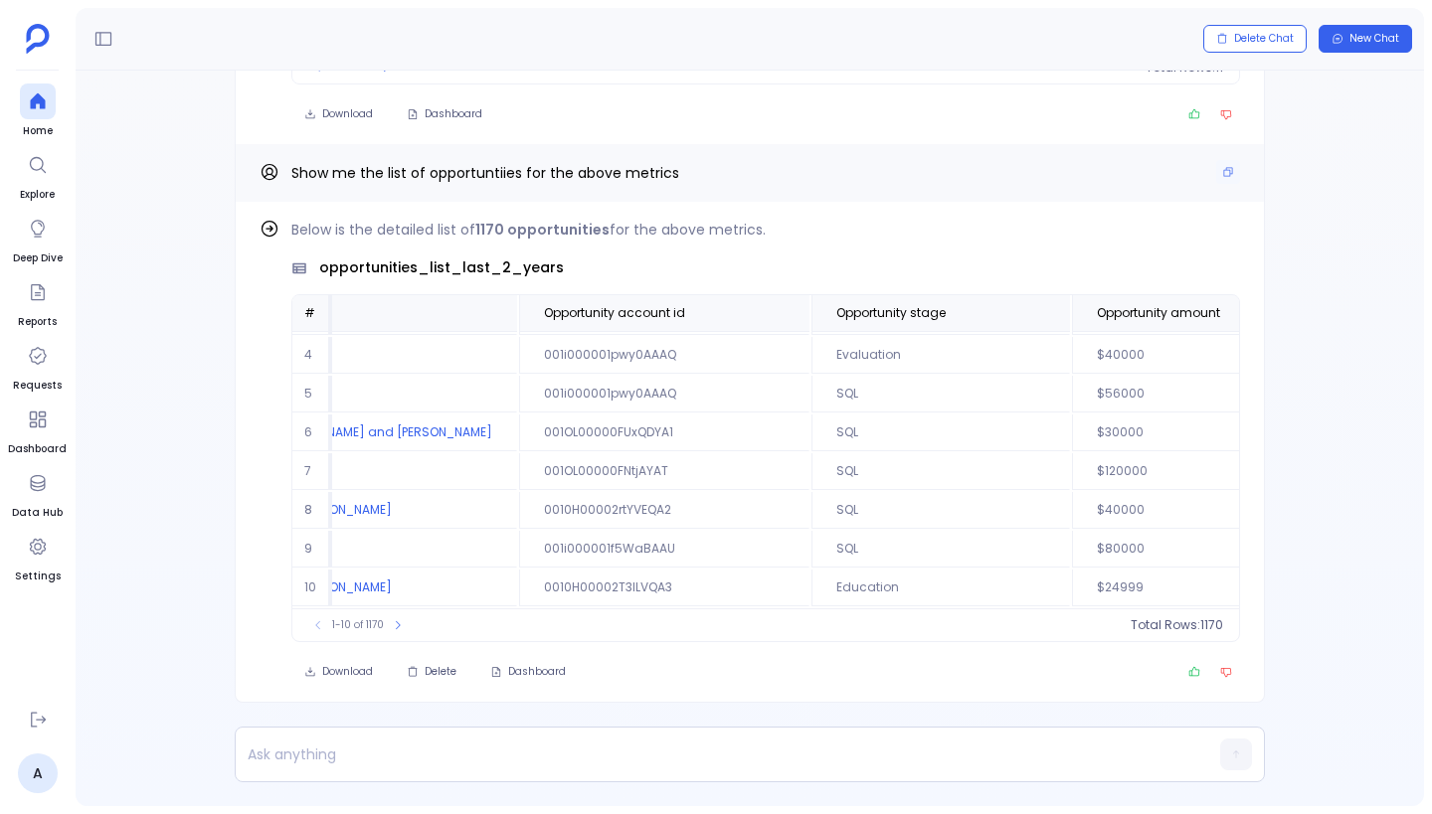
click at [846, 180] on div "Show me the list of opportuntiies for the above metrics" at bounding box center [749, 173] width 980 height 26
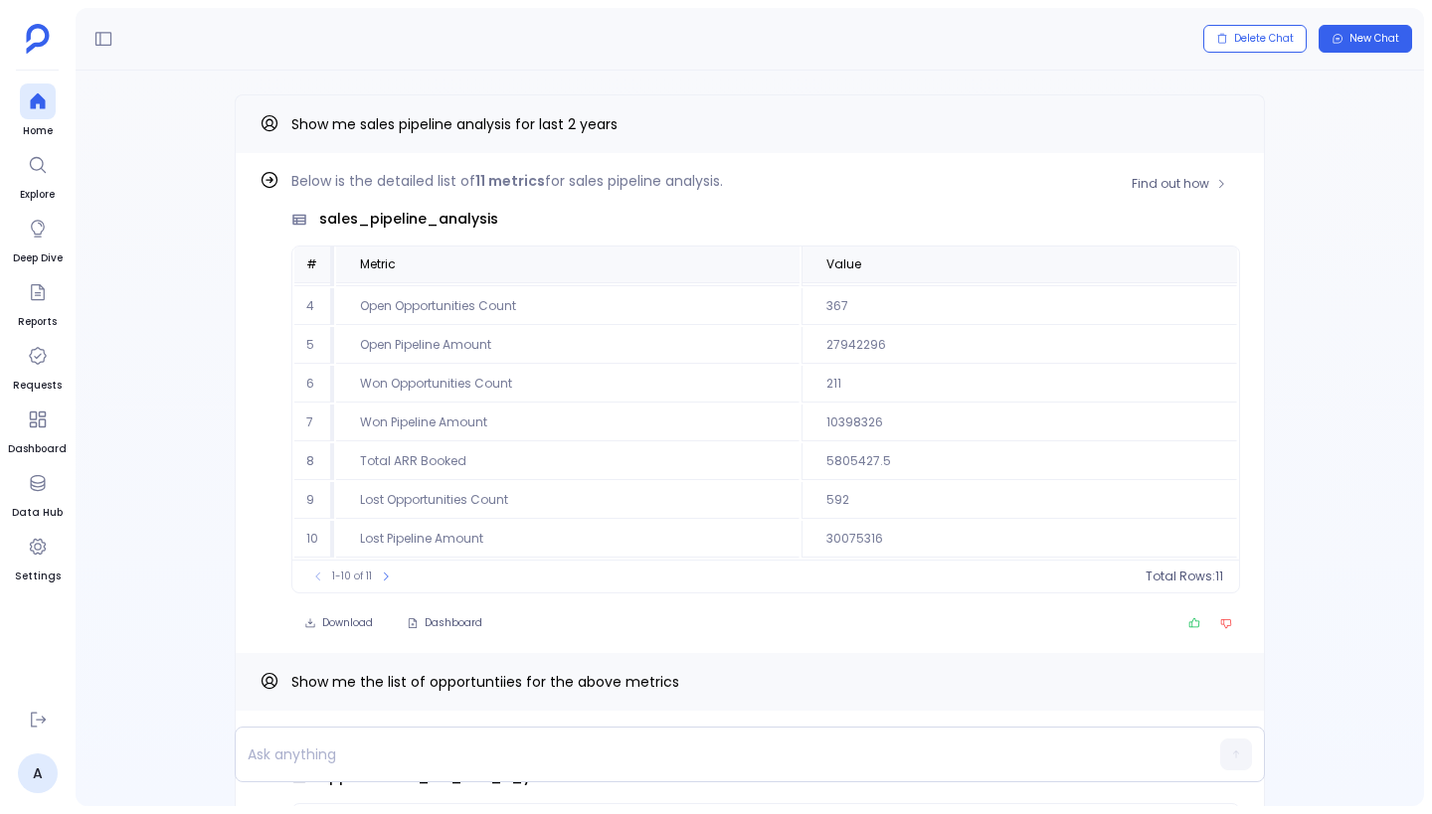
scroll to position [0, 0]
